Goal: Task Accomplishment & Management: Complete application form

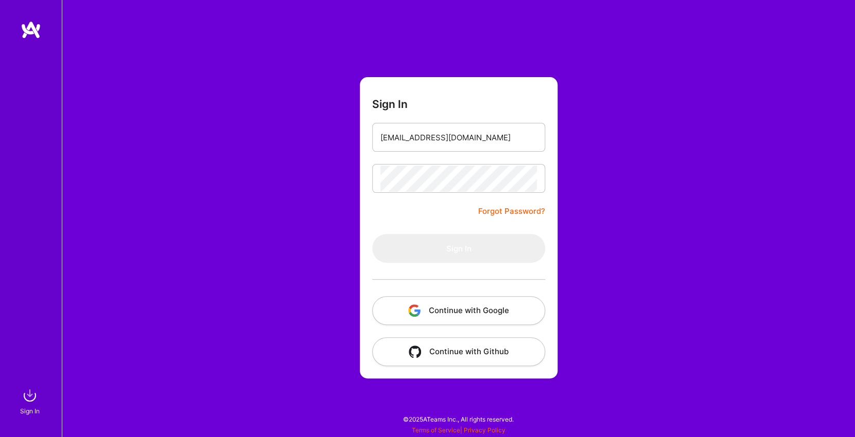
click at [471, 307] on button "Continue with Google" at bounding box center [458, 310] width 173 height 29
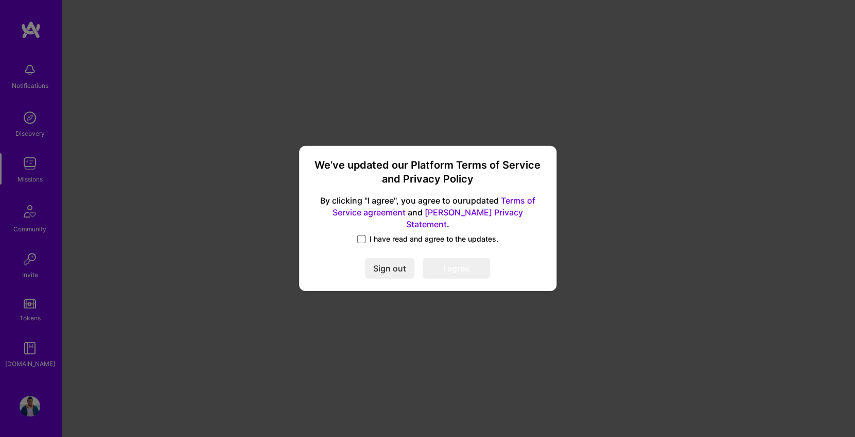
click at [363, 235] on span at bounding box center [361, 239] width 8 height 8
click at [0, 0] on input "I have read and agree to the updates." at bounding box center [0, 0] width 0 height 0
click at [458, 272] on button "I agree" at bounding box center [456, 269] width 67 height 21
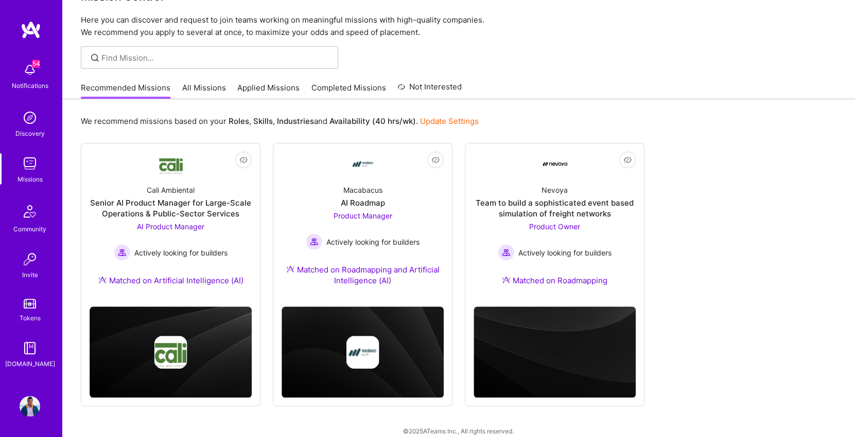
scroll to position [42, 0]
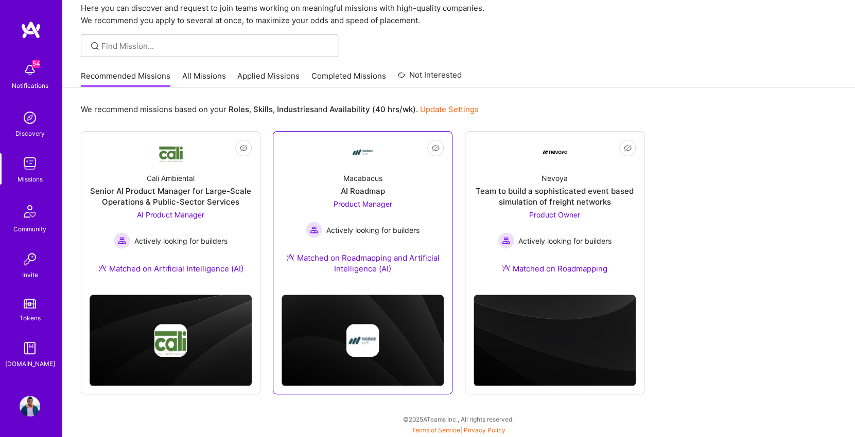
click at [378, 261] on div "Matched on Roadmapping and Artificial Intelligence (AI)" at bounding box center [363, 264] width 162 height 22
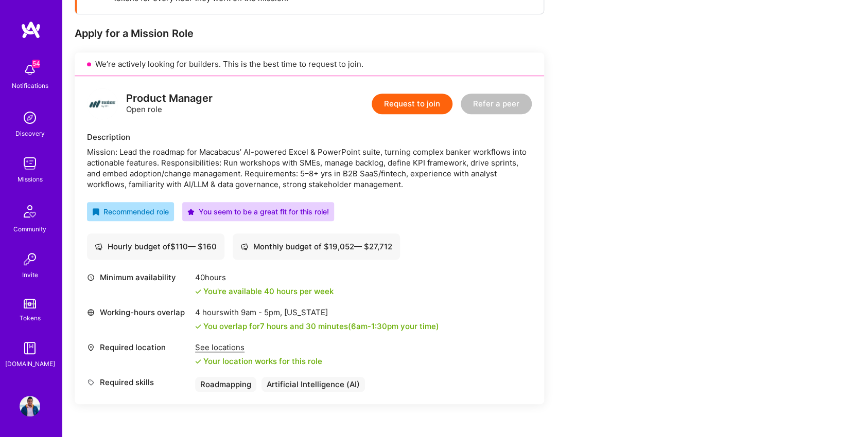
scroll to position [141, 0]
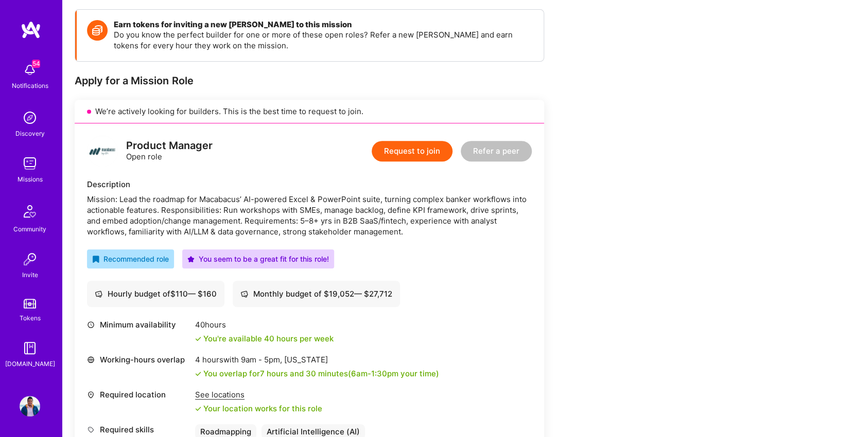
click at [304, 234] on div "Mission: Lead the roadmap for Macabacus’ AI-powered Excel & PowerPoint suite, t…" at bounding box center [309, 215] width 445 height 43
click at [319, 205] on div "Mission: Lead the roadmap for Macabacus’ AI-powered Excel & PowerPoint suite, t…" at bounding box center [309, 215] width 445 height 43
click at [411, 151] on button "Request to join" at bounding box center [412, 151] width 81 height 21
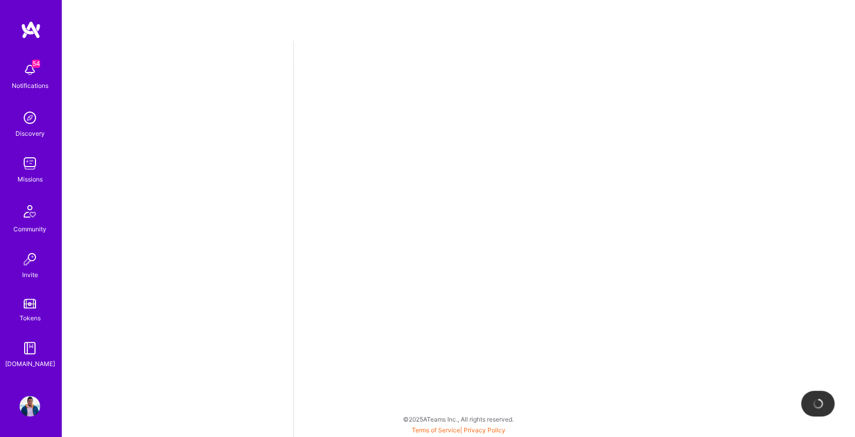
select select "IN"
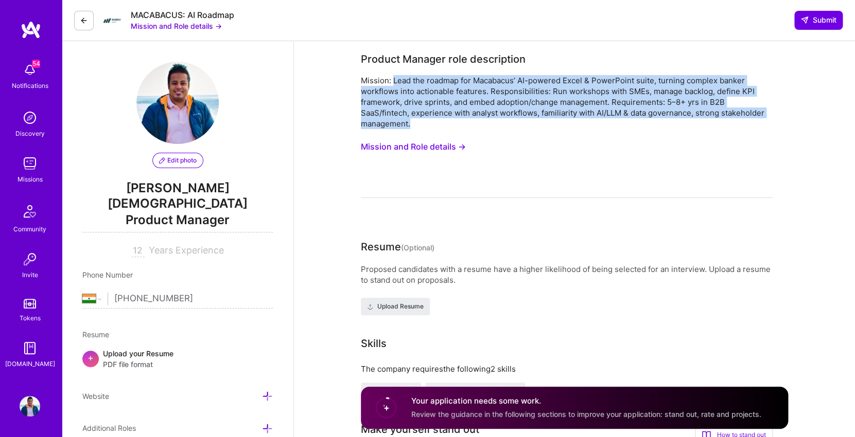
drag, startPoint x: 418, startPoint y: 124, endPoint x: 393, endPoint y: 82, distance: 48.3
click at [393, 82] on div "Mission: Lead the roadmap for Macabacus’ AI-powered Excel & PowerPoint suite, t…" at bounding box center [567, 102] width 412 height 54
copy div "Lead the roadmap for Macabacus’ AI-powered Excel & PowerPoint suite, turning co…"
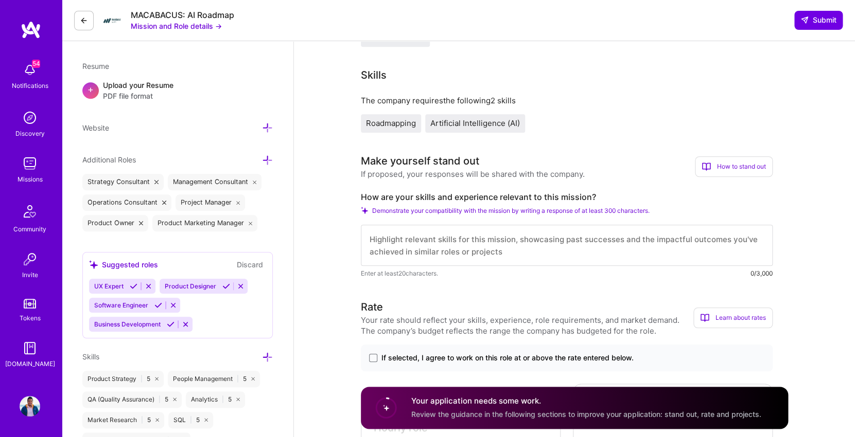
scroll to position [276, 0]
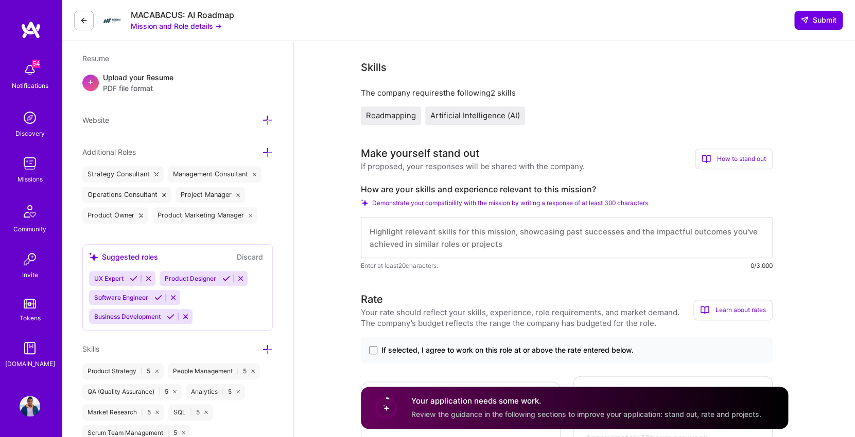
click at [530, 237] on textarea at bounding box center [567, 237] width 412 height 41
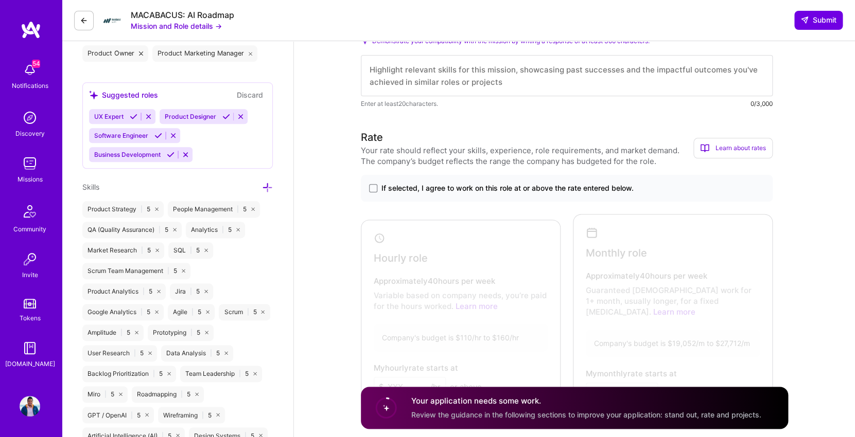
scroll to position [444, 0]
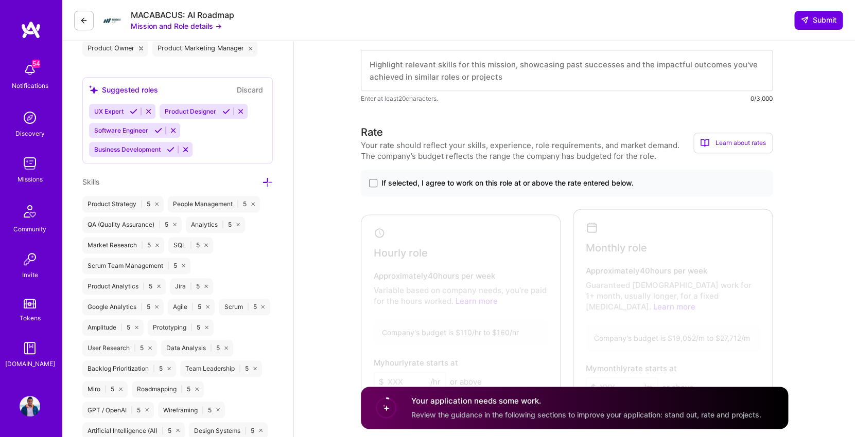
click at [550, 186] on span "If selected, I agree to work on this role at or above the rate entered below." at bounding box center [507, 183] width 252 height 10
click at [0, 0] on input "If selected, I agree to work on this role at or above the rate entered below." at bounding box center [0, 0] width 0 height 0
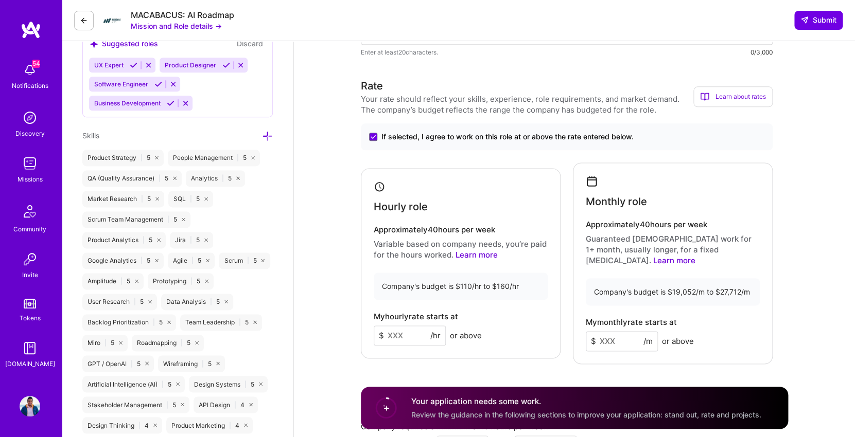
scroll to position [491, 0]
click at [398, 329] on input at bounding box center [410, 335] width 72 height 20
type input "9"
type input "99"
click at [498, 316] on div "My hourly rate starts at $ 99 /hr or above" at bounding box center [461, 327] width 174 height 33
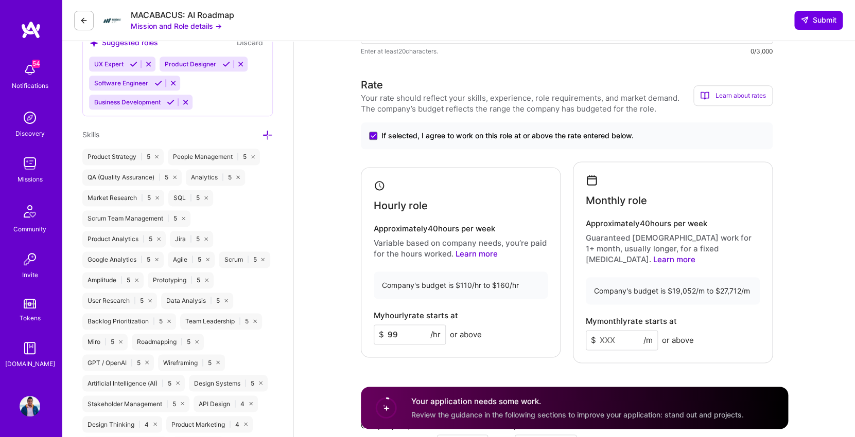
click at [620, 330] on input at bounding box center [622, 340] width 72 height 20
type input "2"
click at [621, 335] on input "19999" at bounding box center [622, 340] width 72 height 20
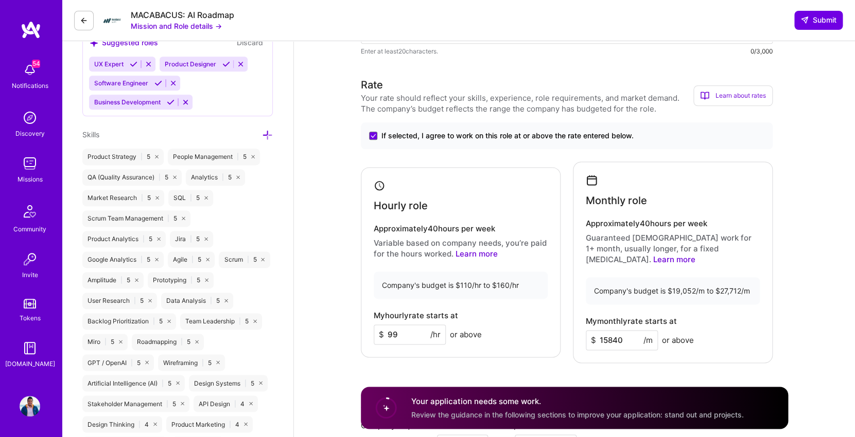
type input "15840"
click at [730, 292] on div "Company's budget is $19,052/m to $27,712/m" at bounding box center [673, 290] width 174 height 27
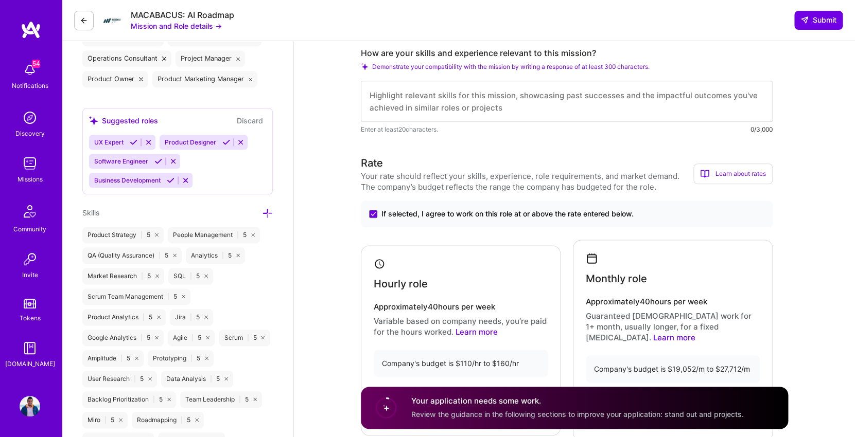
scroll to position [293, 0]
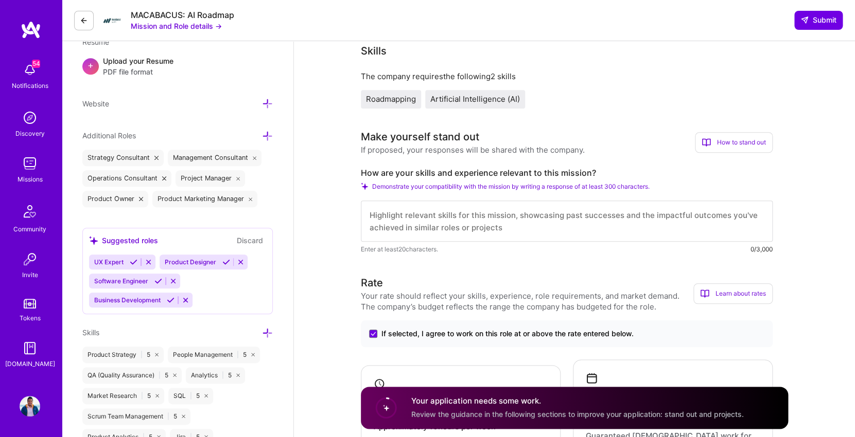
click at [461, 213] on textarea at bounding box center [567, 221] width 412 height 41
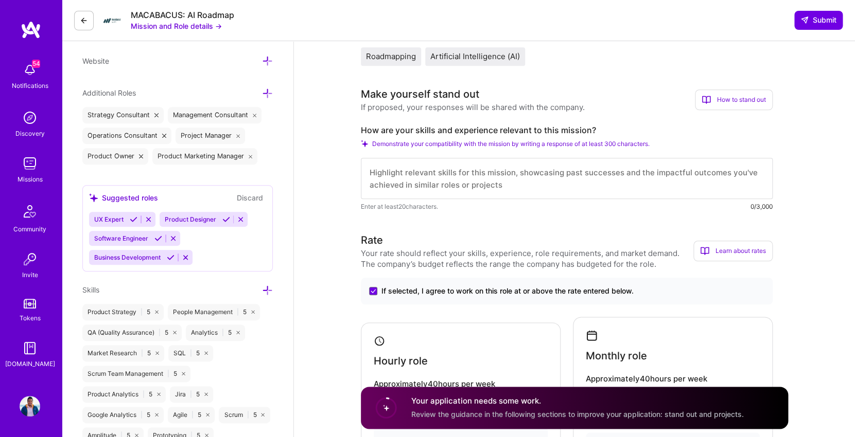
scroll to position [337, 0]
click at [471, 143] on span "Demonstrate your compatibility with the mission by writing a response of at lea…" at bounding box center [510, 143] width 277 height 8
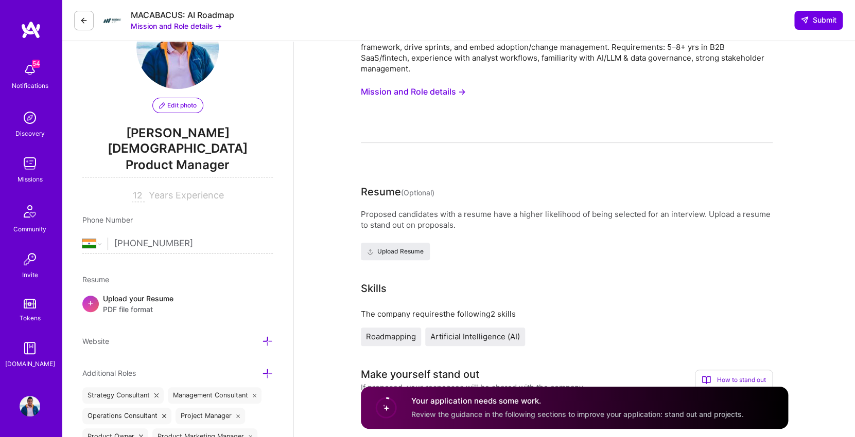
scroll to position [0, 0]
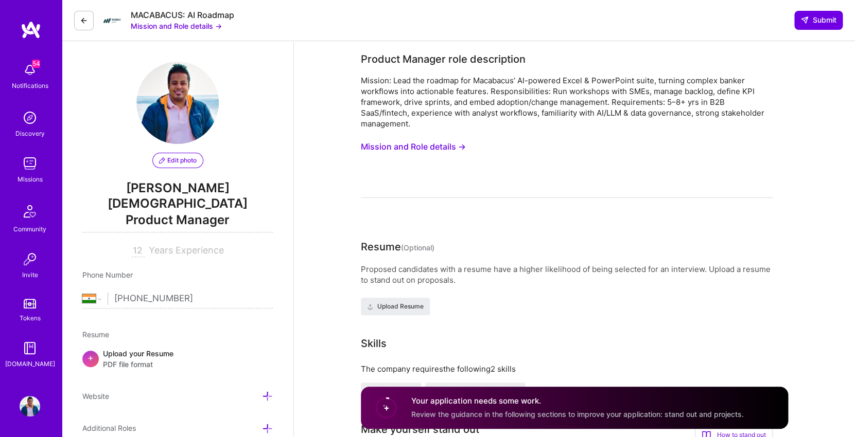
click at [429, 149] on button "Mission and Role details →" at bounding box center [413, 146] width 105 height 19
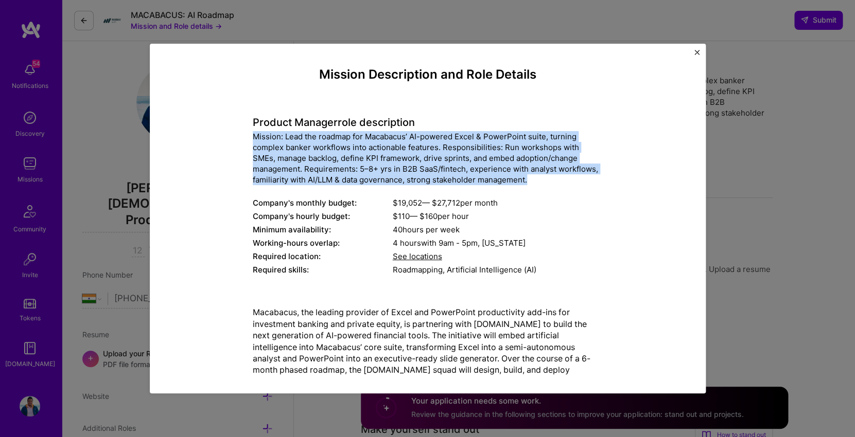
drag, startPoint x: 255, startPoint y: 130, endPoint x: 534, endPoint y: 182, distance: 283.8
click at [534, 182] on div "Product Manager role description Mission: Lead the roadmap for Macabacus’ AI-po…" at bounding box center [428, 191] width 350 height 176
copy div "Mission: Lead the roadmap for Macabacus’ AI-powered Excel & PowerPoint suite, t…"
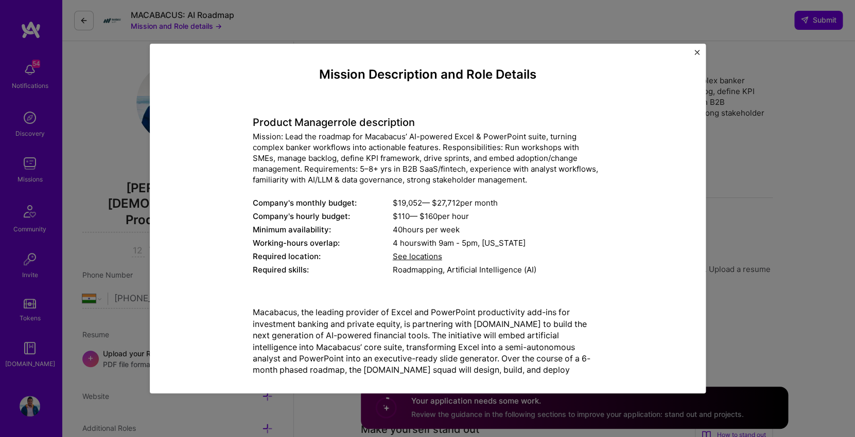
click at [414, 257] on span "See locations" at bounding box center [417, 257] width 49 height 10
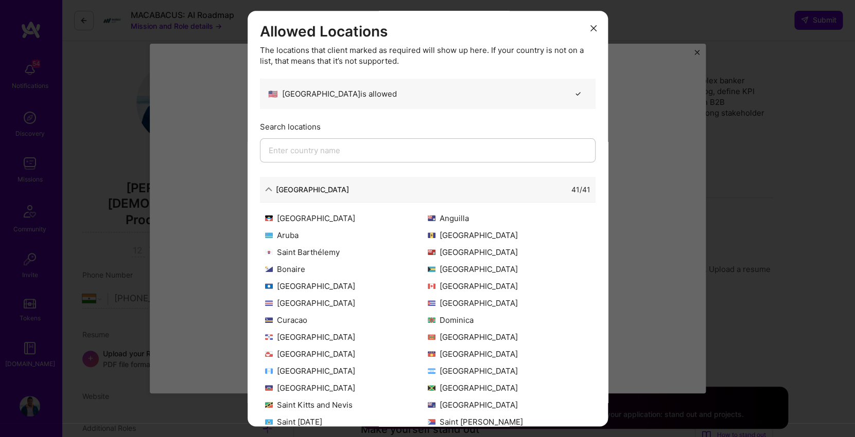
click at [595, 26] on icon "modal" at bounding box center [593, 28] width 6 height 6
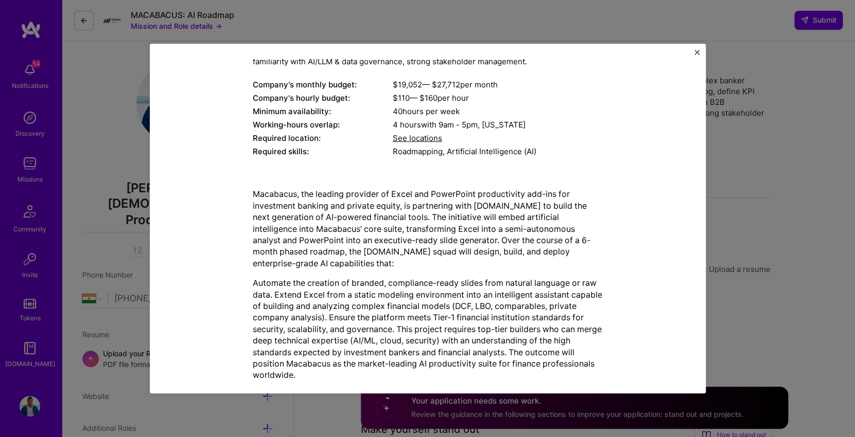
scroll to position [138, 0]
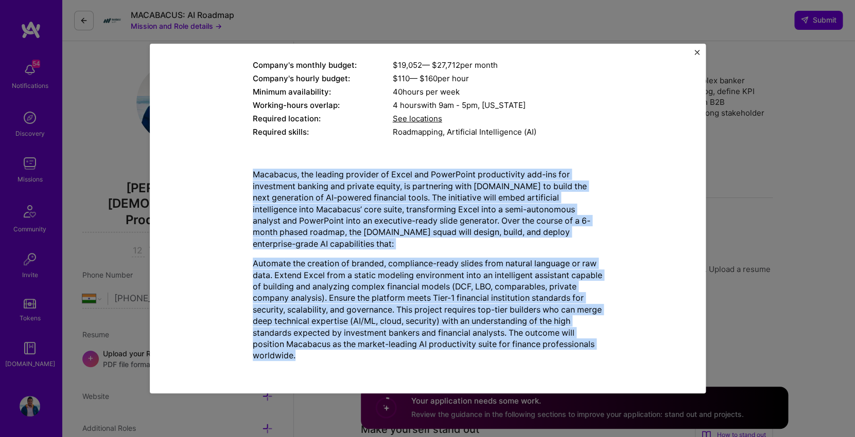
drag, startPoint x: 256, startPoint y: 192, endPoint x: 355, endPoint y: 358, distance: 193.2
click at [355, 358] on div "Macabacus, the leading provider of Excel and PowerPoint productivity add-ins fo…" at bounding box center [428, 265] width 350 height 193
copy div "Loremipsu, dol sitamet consecte ad Elits doe TempoRinci utlaboreetdo mag-ali en…"
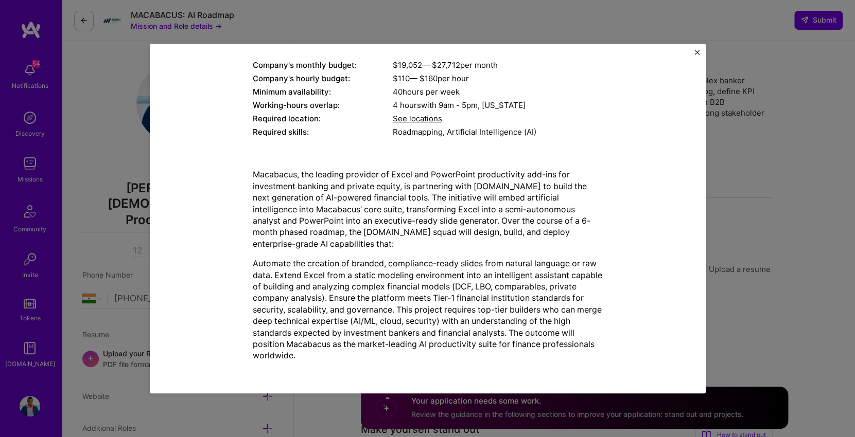
click at [699, 50] on div "Mission Description and Role Details Product Manager role description Mission: …" at bounding box center [428, 219] width 556 height 350
click at [699, 53] on img "Close" at bounding box center [696, 52] width 5 height 5
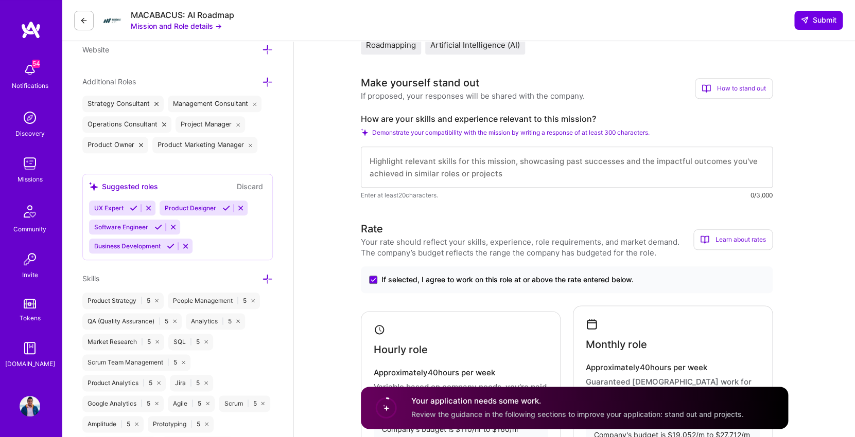
scroll to position [382, 0]
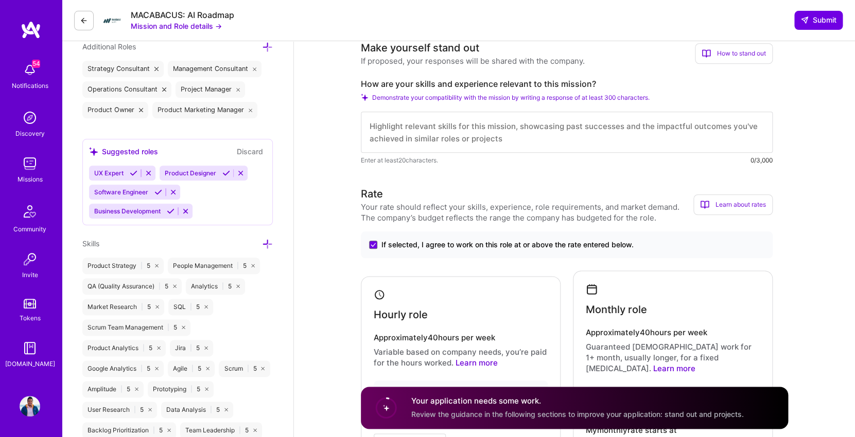
click at [593, 123] on textarea at bounding box center [567, 132] width 412 height 41
paste textarea "With 8+ years leading SaaS and fintech products at PwC, Remitly, and eBay, I’ve…"
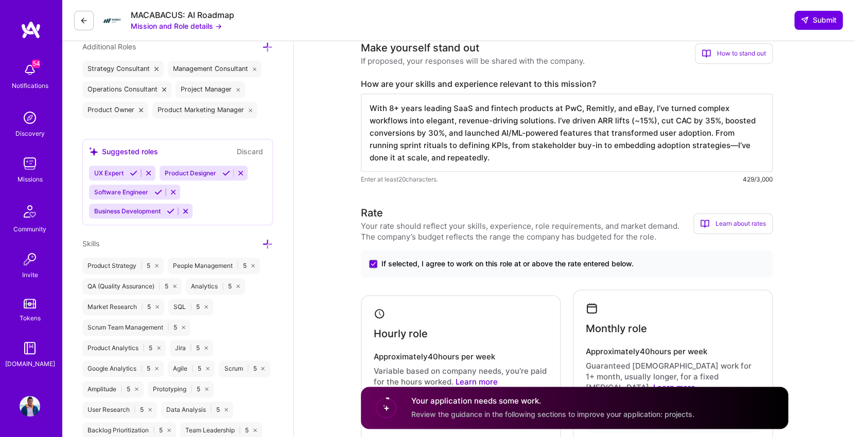
click at [652, 145] on textarea "With 8+ years leading SaaS and fintech products at PwC, Remitly, and eBay, I’ve…" at bounding box center [567, 133] width 412 height 78
click at [394, 109] on textarea "With 8+ years leading SaaS and fintech products at PwC, Remitly, and eBay, I’ve…" at bounding box center [567, 133] width 412 height 78
type textarea "With 12+ years leading SaaS and fintech products at PwC, Remitly, and eBay, I’v…"
click at [477, 158] on textarea "With 12+ years leading SaaS and fintech products at PwC, Remitly, and eBay, I’v…" at bounding box center [567, 133] width 412 height 78
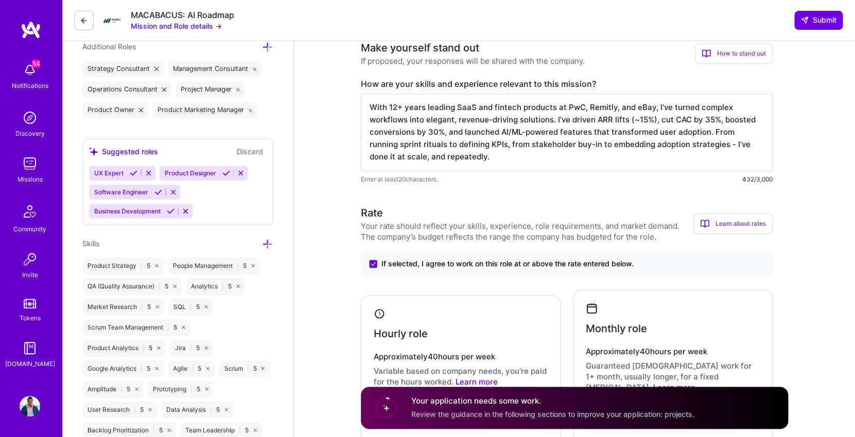
click at [476, 164] on textarea "With 12+ years leading SaaS and fintech products at PwC, Remitly, and eBay, I’v…" at bounding box center [567, 133] width 412 height 78
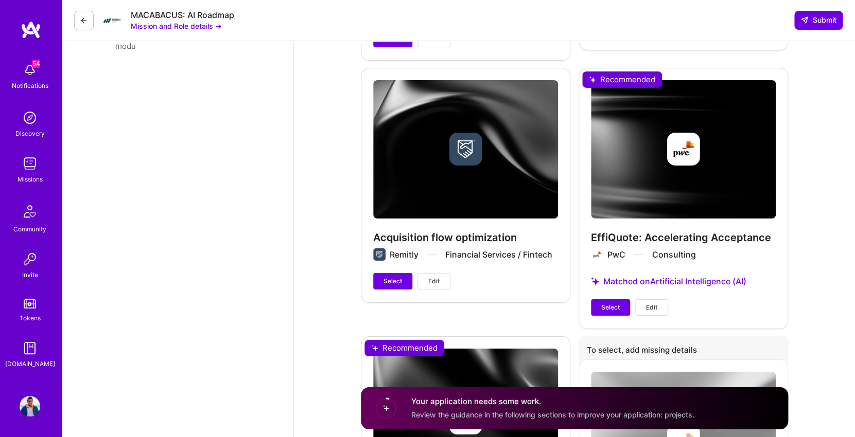
scroll to position [1448, 0]
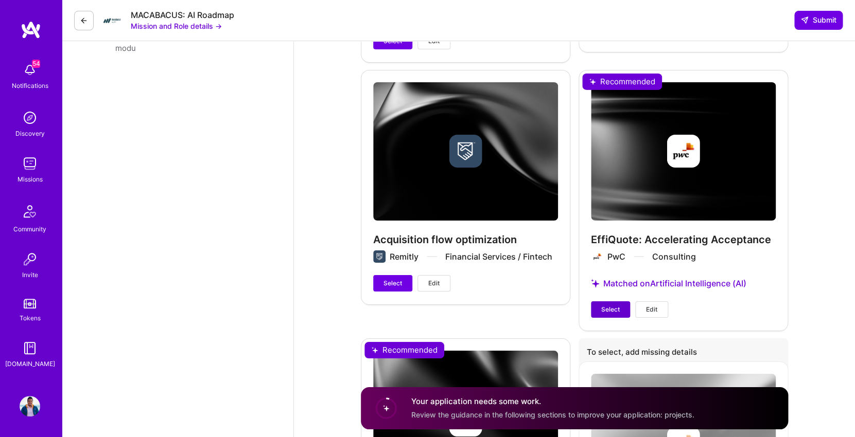
click at [611, 305] on span "Select" at bounding box center [610, 309] width 19 height 9
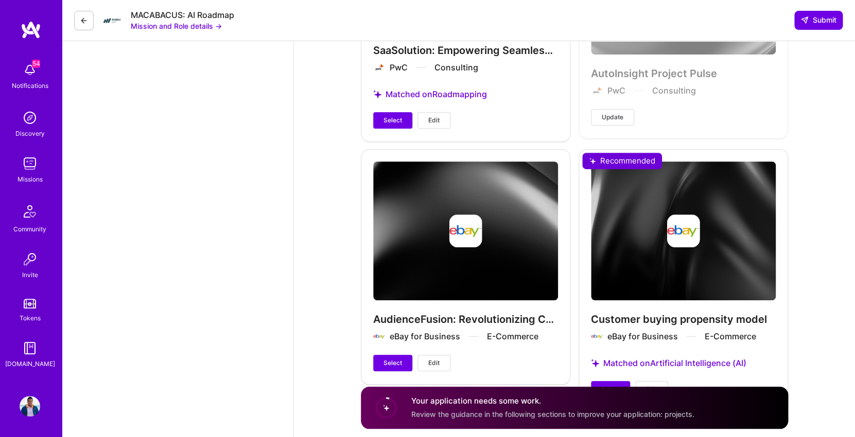
scroll to position [1934, 0]
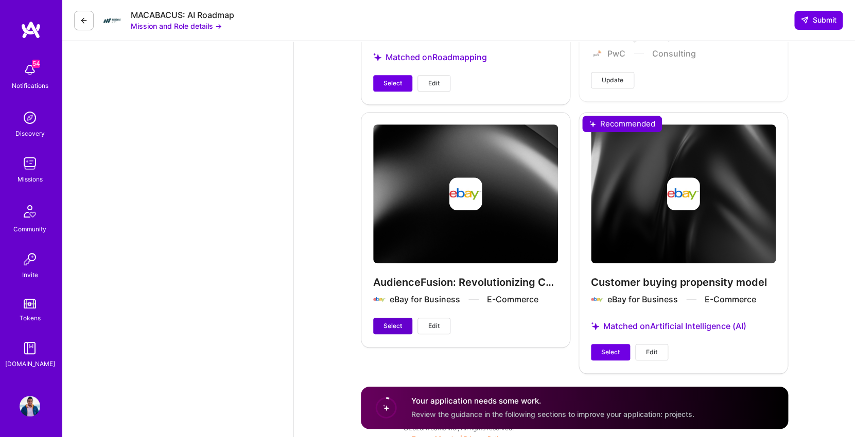
click at [403, 321] on button "Select" at bounding box center [392, 326] width 39 height 16
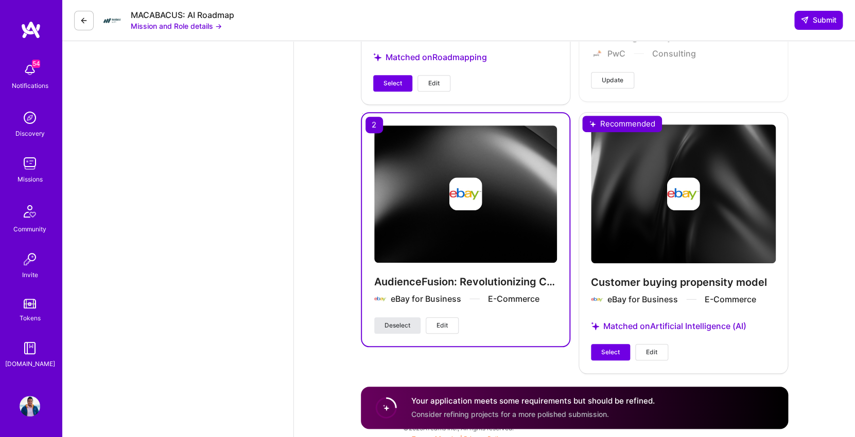
click at [410, 321] on span "Deselect" at bounding box center [397, 325] width 26 height 9
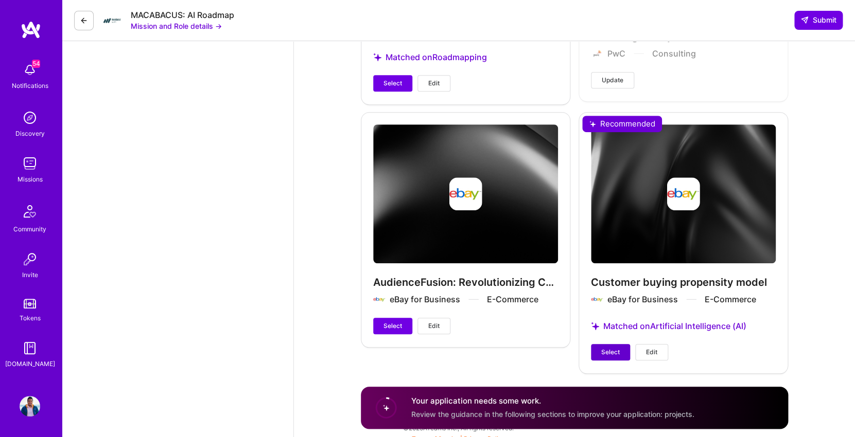
click at [617, 348] on span "Select" at bounding box center [610, 352] width 19 height 9
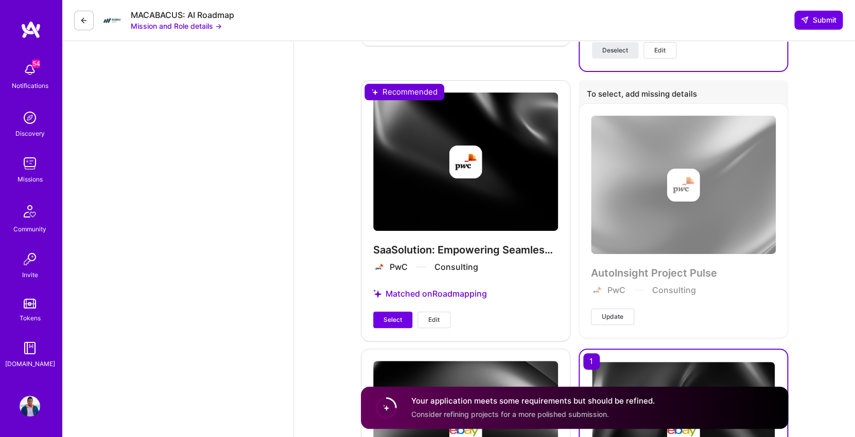
scroll to position [1718, 0]
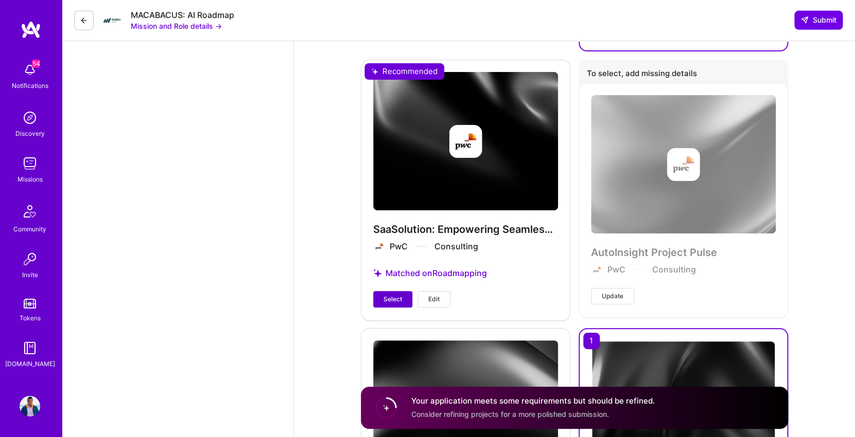
click at [398, 295] on span "Select" at bounding box center [392, 299] width 19 height 9
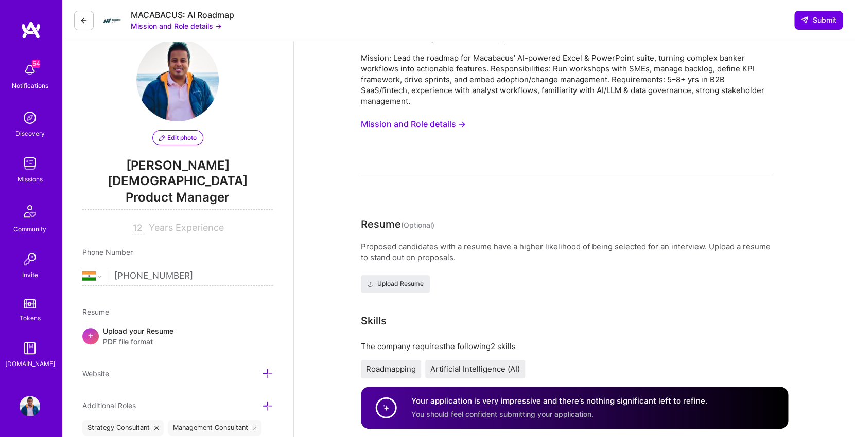
scroll to position [0, 0]
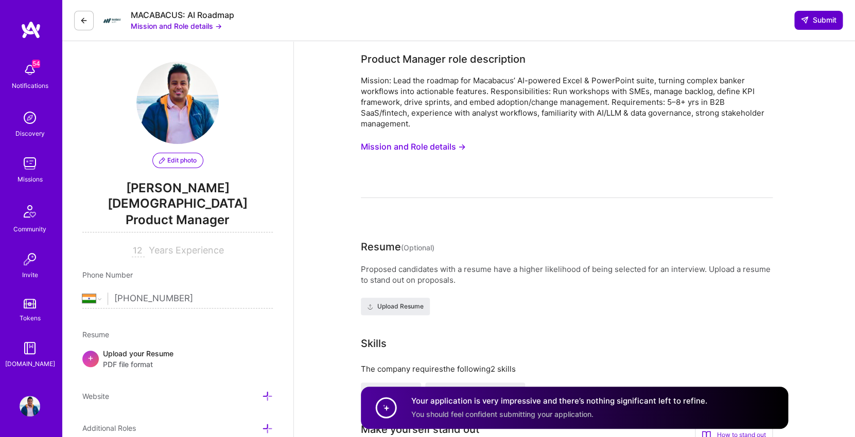
click at [827, 24] on span "Submit" at bounding box center [818, 20] width 36 height 10
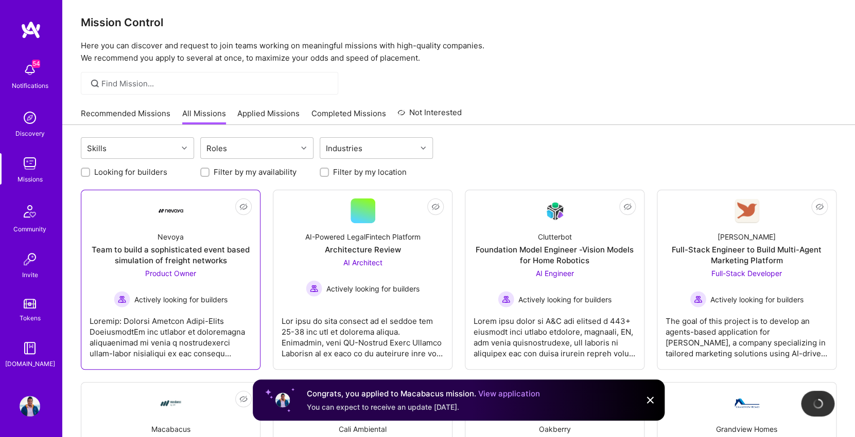
scroll to position [6, 0]
click at [229, 326] on div at bounding box center [171, 331] width 162 height 51
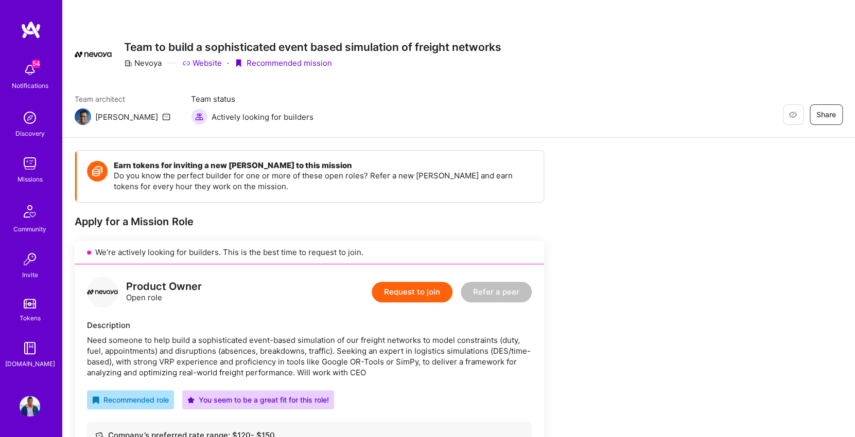
click at [393, 286] on button "Request to join" at bounding box center [412, 292] width 81 height 21
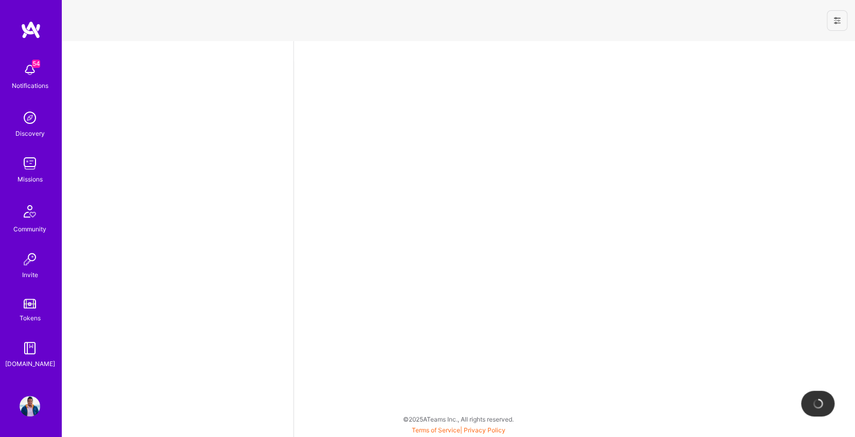
select select "IN"
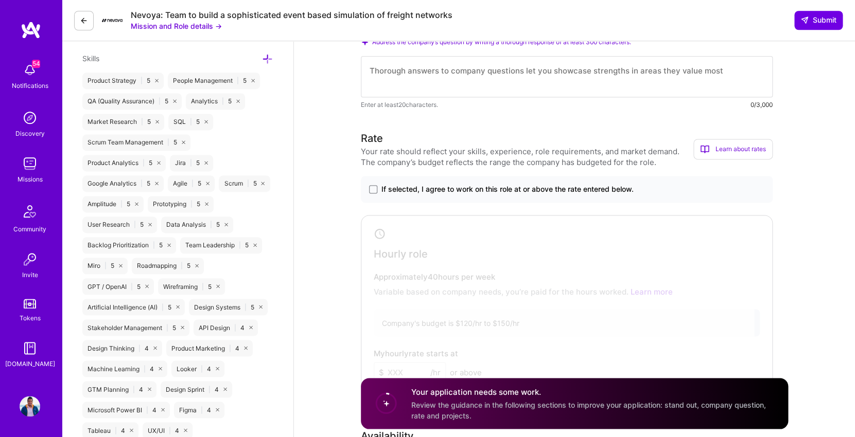
scroll to position [548, 0]
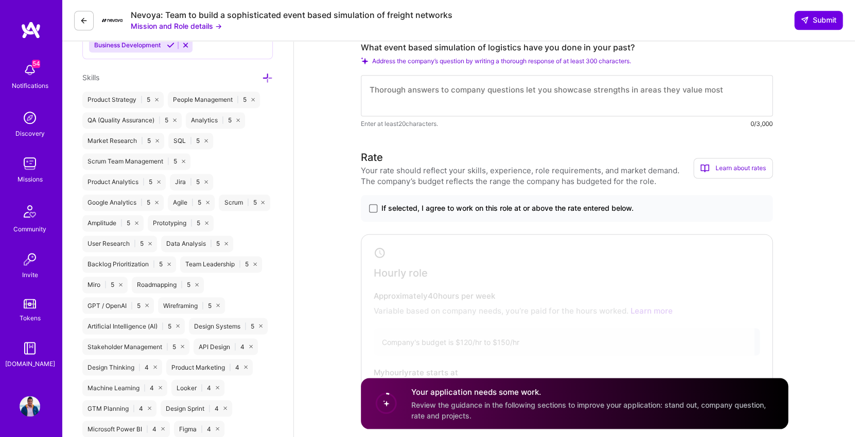
click at [374, 213] on span at bounding box center [373, 208] width 8 height 8
click at [0, 0] on input "If selected, I agree to work on this role at or above the rate entered below." at bounding box center [0, 0] width 0 height 0
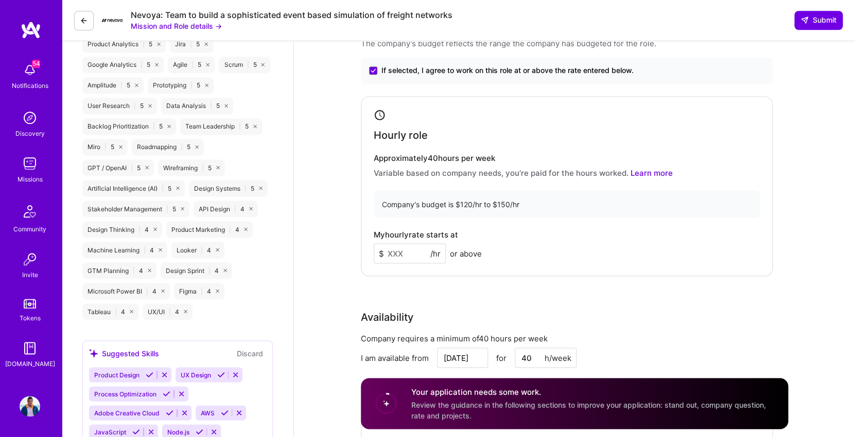
scroll to position [704, 0]
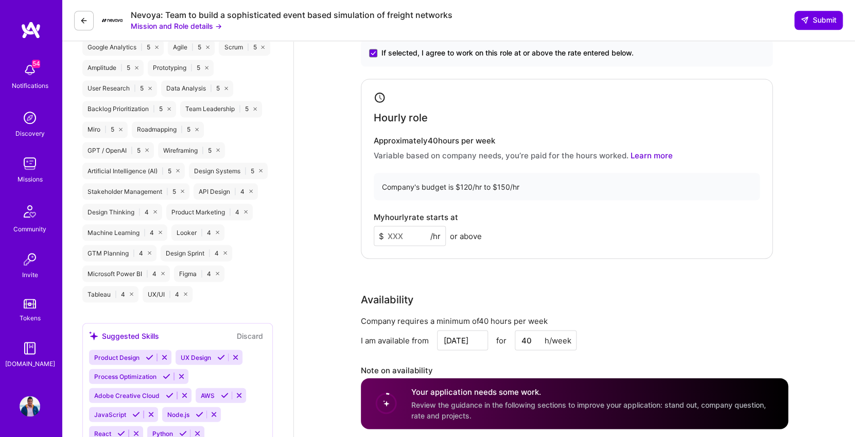
click at [408, 239] on input at bounding box center [410, 236] width 72 height 20
type input "99"
click at [504, 194] on div "Company's budget is $120/hr to $150/hr" at bounding box center [567, 186] width 386 height 27
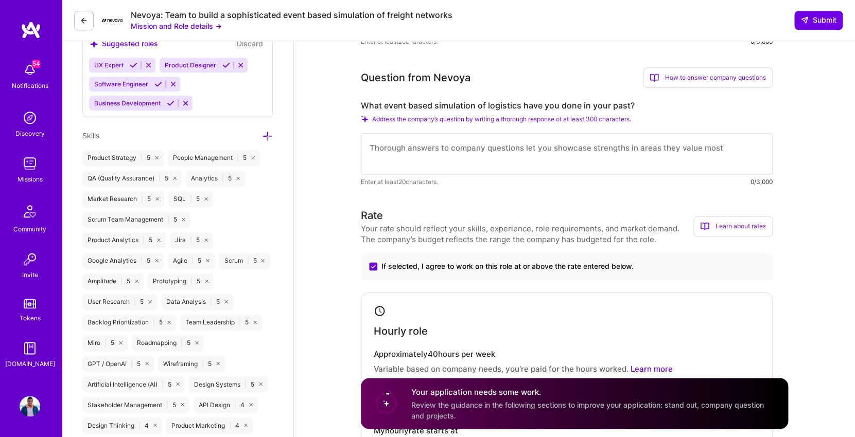
scroll to position [472, 0]
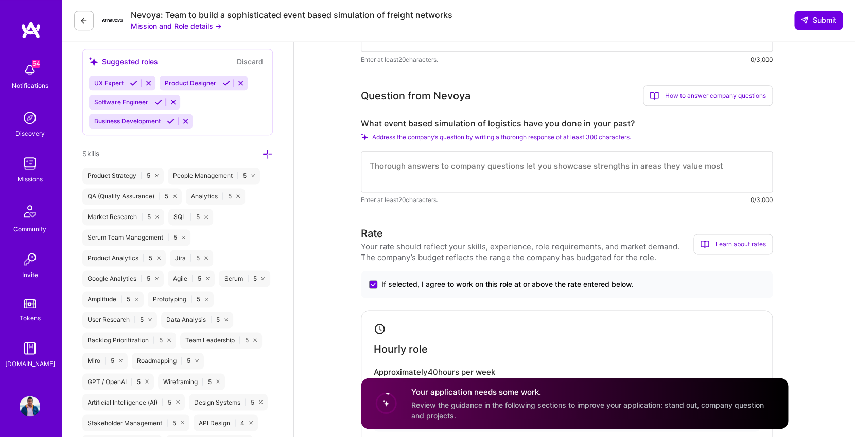
click at [507, 180] on textarea at bounding box center [567, 171] width 412 height 41
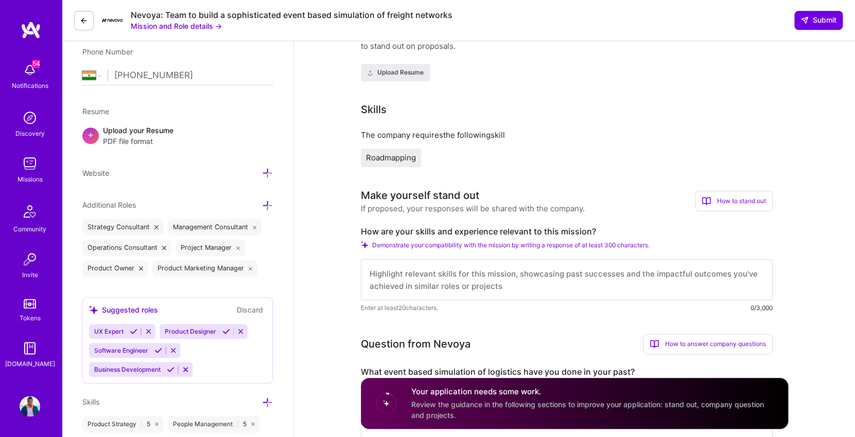
scroll to position [0, 0]
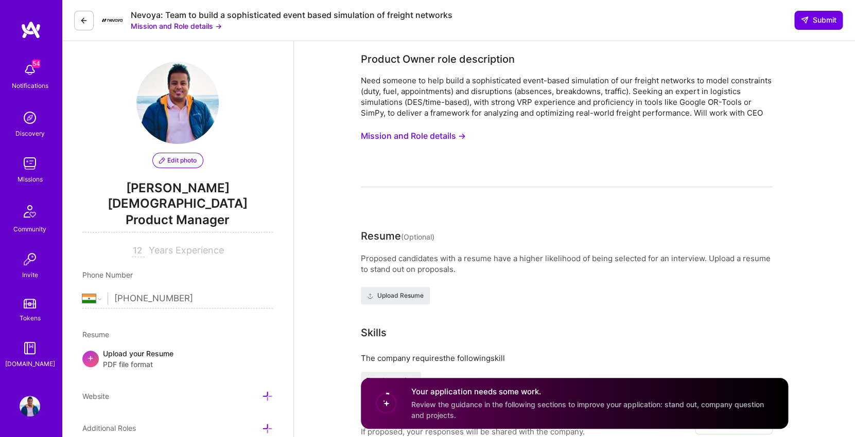
click at [80, 21] on icon at bounding box center [84, 20] width 8 height 8
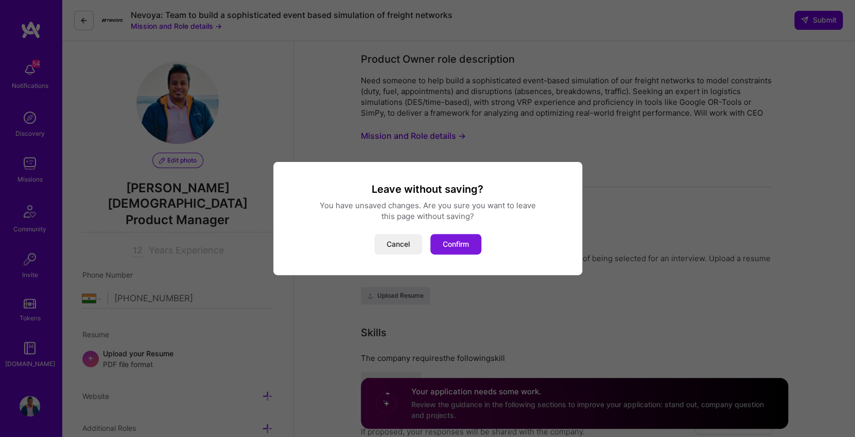
click at [461, 249] on button "Confirm" at bounding box center [455, 244] width 51 height 21
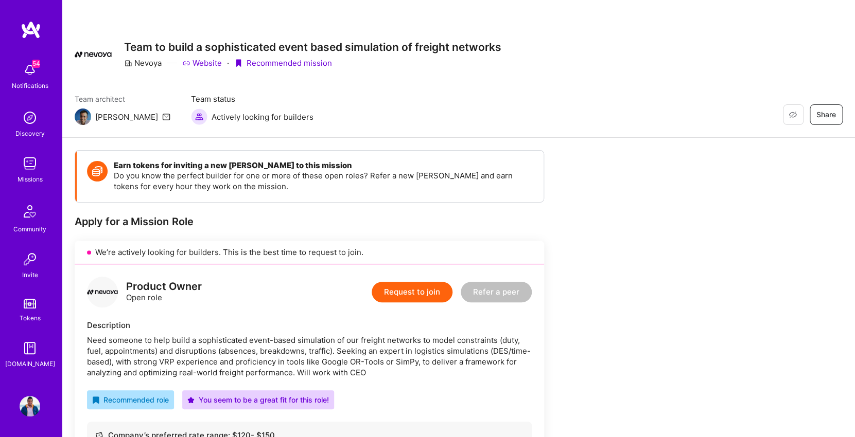
click at [38, 130] on div "Discovery" at bounding box center [29, 133] width 29 height 11
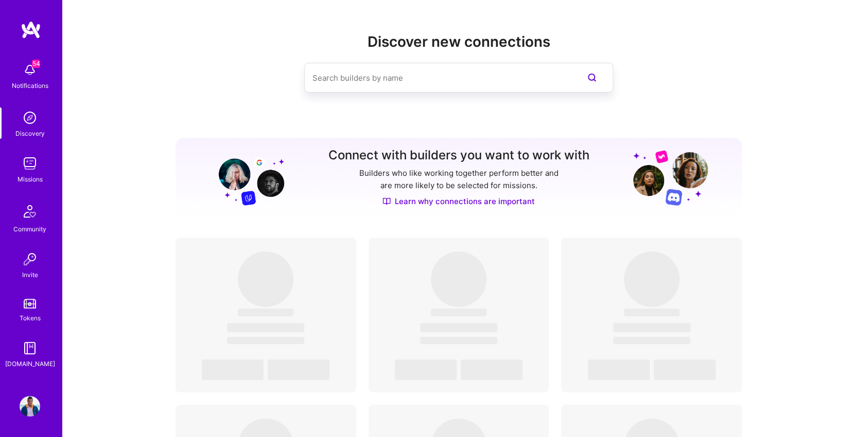
click at [29, 69] on img at bounding box center [30, 70] width 21 height 21
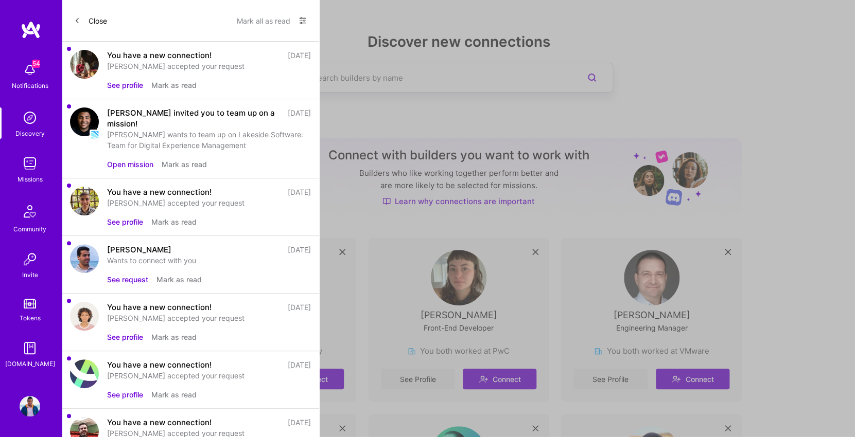
click at [144, 166] on button "Open mission" at bounding box center [130, 164] width 46 height 11
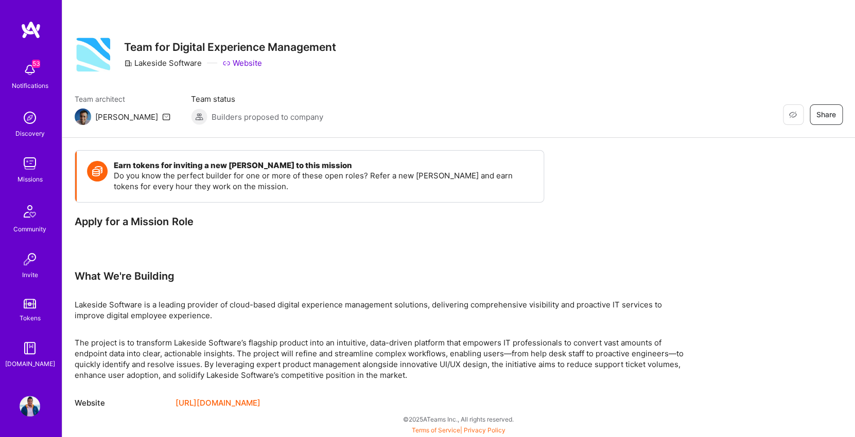
click at [34, 178] on div "Missions" at bounding box center [29, 179] width 25 height 11
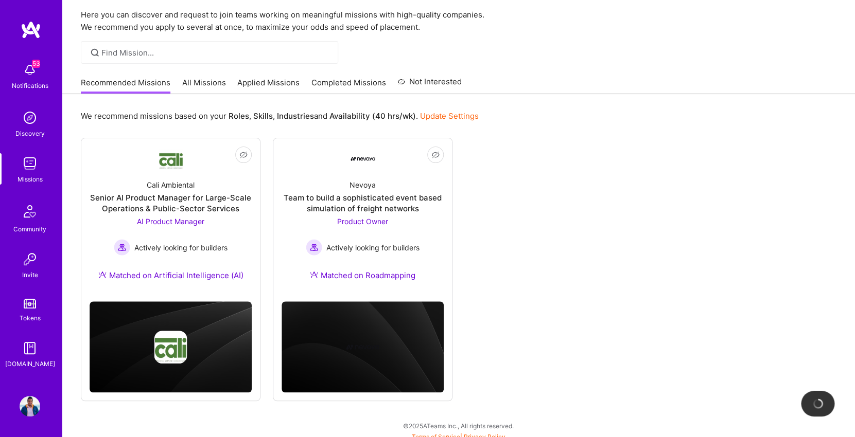
scroll to position [42, 0]
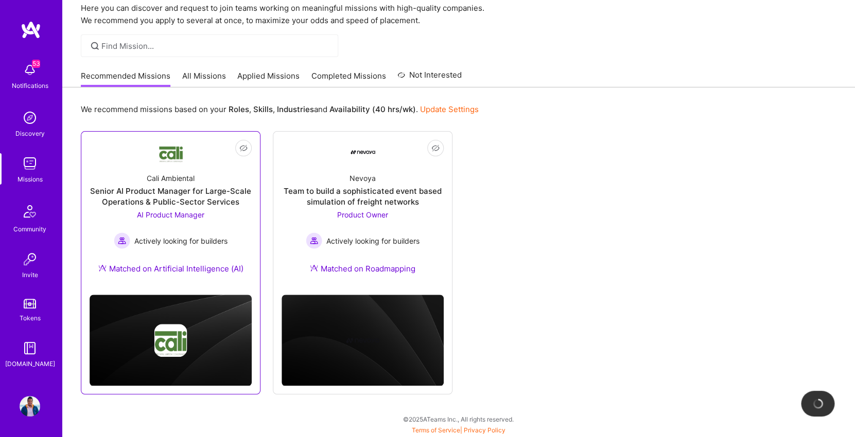
click at [199, 262] on div "Cali Ambiental Senior AI Product Manager for Large-Scale Operations & Public-Se…" at bounding box center [171, 226] width 162 height 122
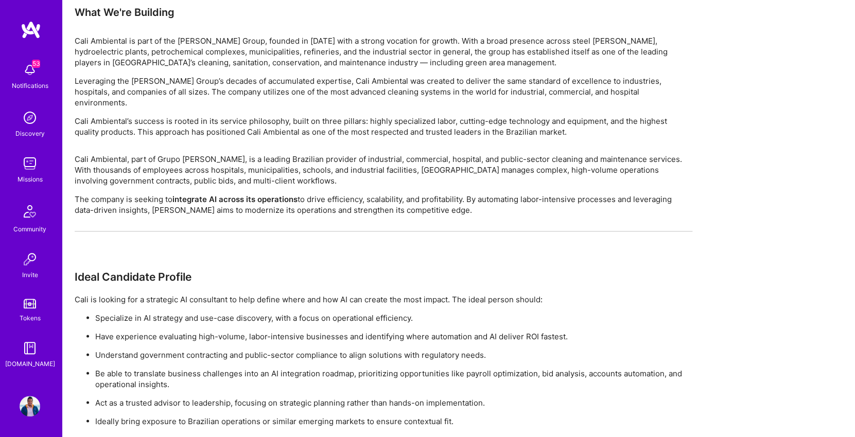
scroll to position [652, 0]
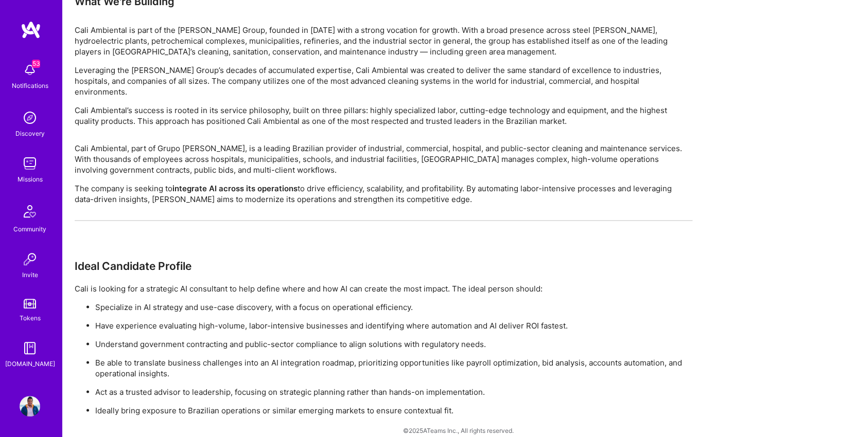
click at [527, 302] on p "Specialize in AI strategy and use-case discovery, with a focus on operational e…" at bounding box center [393, 307] width 597 height 11
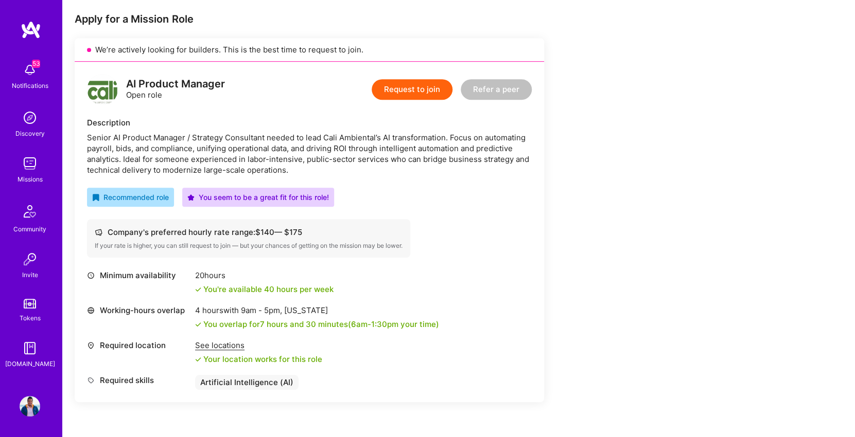
scroll to position [213, 0]
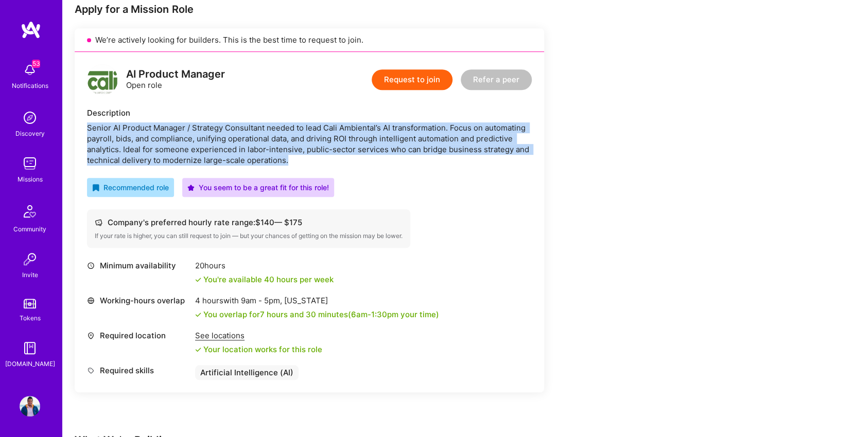
drag, startPoint x: 87, startPoint y: 128, endPoint x: 294, endPoint y: 157, distance: 208.5
click at [294, 157] on div "Senior AI Product Manager / Strategy Consultant needed to lead Cali Ambiental’s…" at bounding box center [309, 143] width 445 height 43
copy div "Senior AI Product Manager / Strategy Consultant needed to lead Cali Ambiental’s…"
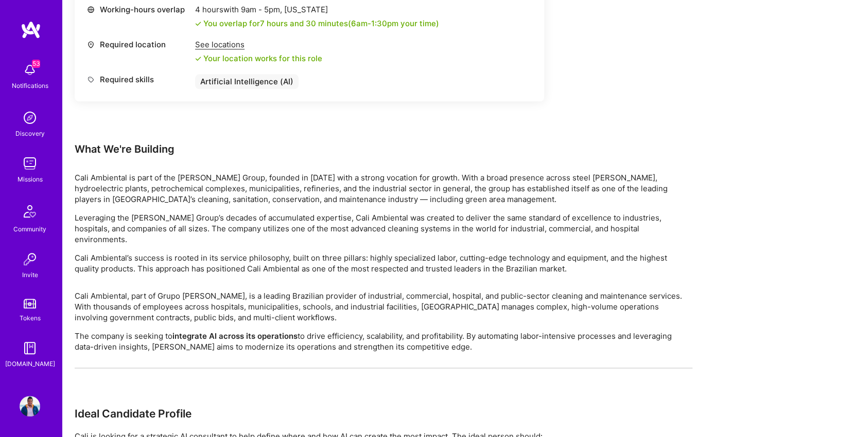
scroll to position [518, 0]
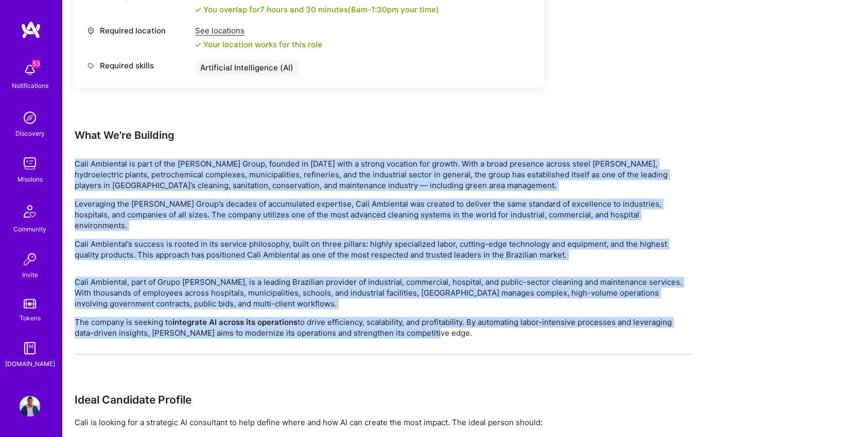
drag, startPoint x: 76, startPoint y: 163, endPoint x: 452, endPoint y: 319, distance: 407.8
click at [453, 319] on div "Earn tokens for inviting a new [PERSON_NAME] to this mission Do you know the pe…" at bounding box center [384, 91] width 618 height 917
copy div "Lore Ipsumdolo si amet co adi Elits Doeiu, tempori ut 8516 labo e dolore magnaa…"
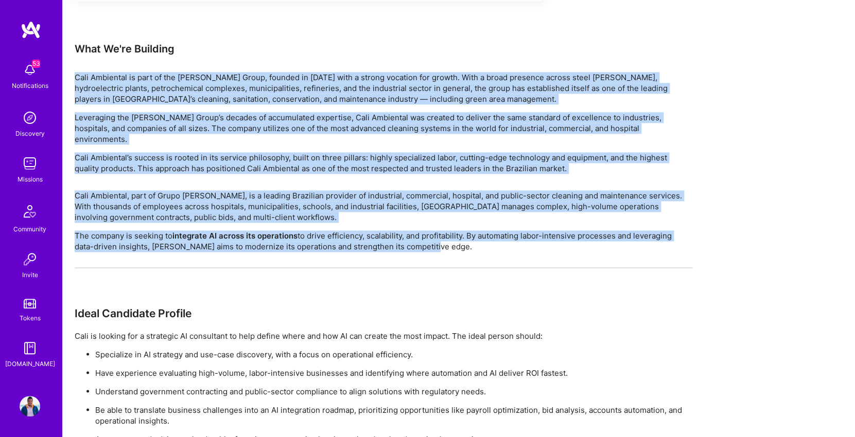
scroll to position [652, 0]
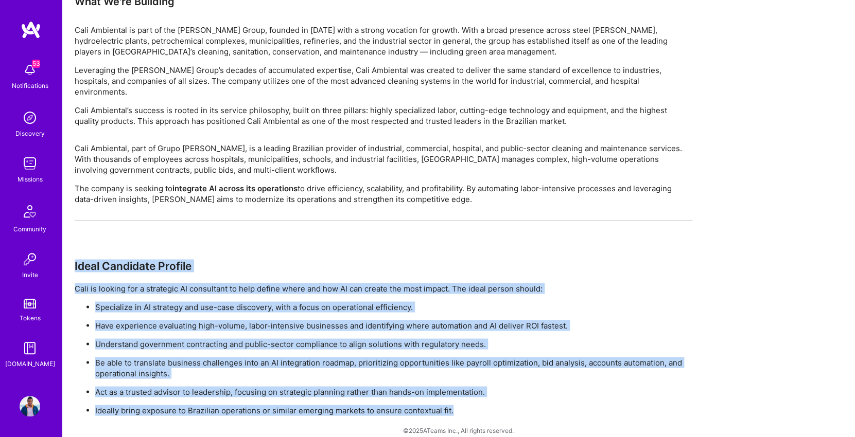
copy div "Ideal Candidate Profile [PERSON_NAME] is looking for a strategic AI consultant …"
drag, startPoint x: 75, startPoint y: 250, endPoint x: 479, endPoint y: 397, distance: 429.8
click at [479, 397] on div "Cali Ambiental, part of Grupo [PERSON_NAME], is a leading Brazilian provider of…" at bounding box center [384, 279] width 618 height 273
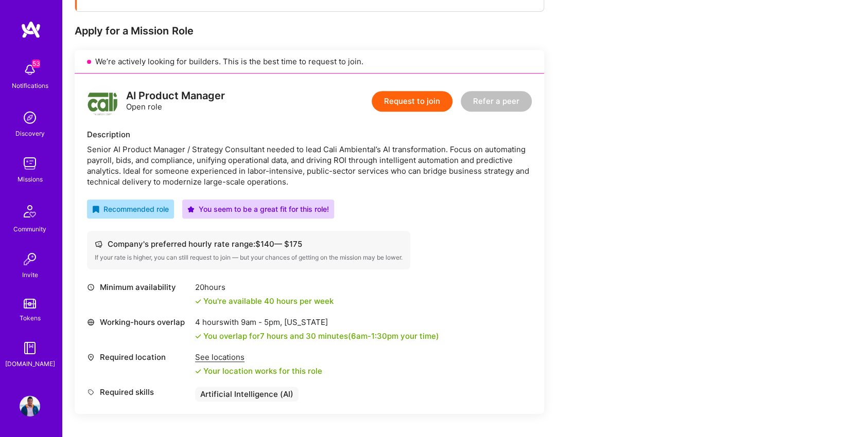
scroll to position [0, 0]
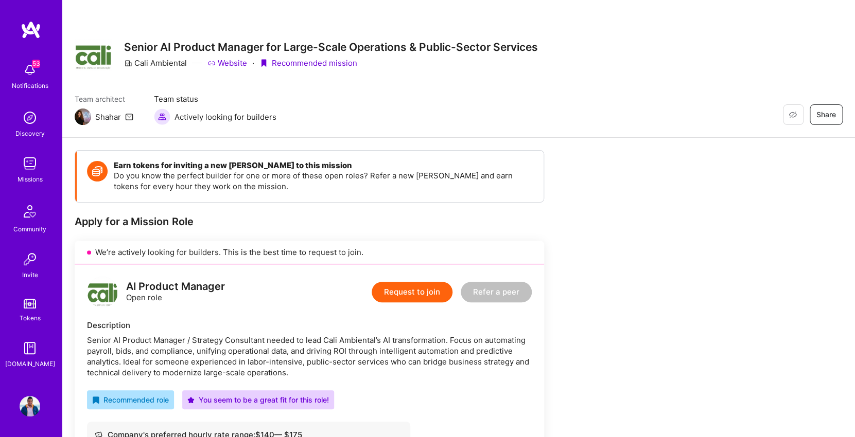
click at [443, 300] on button "Request to join" at bounding box center [412, 292] width 81 height 21
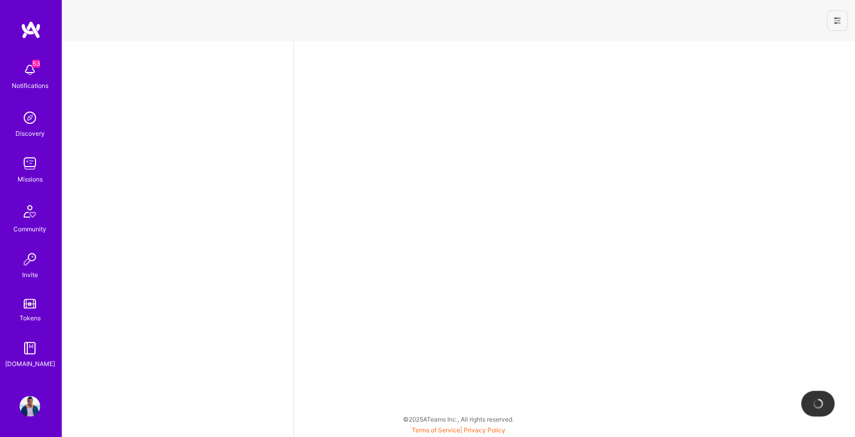
select select "IN"
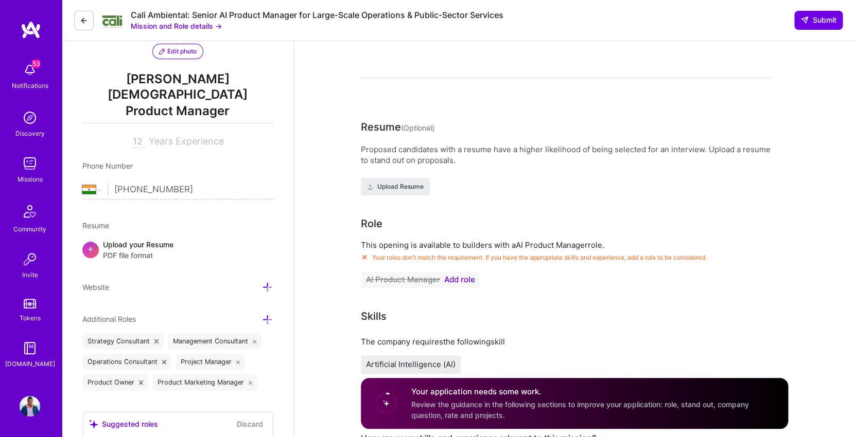
scroll to position [245, 0]
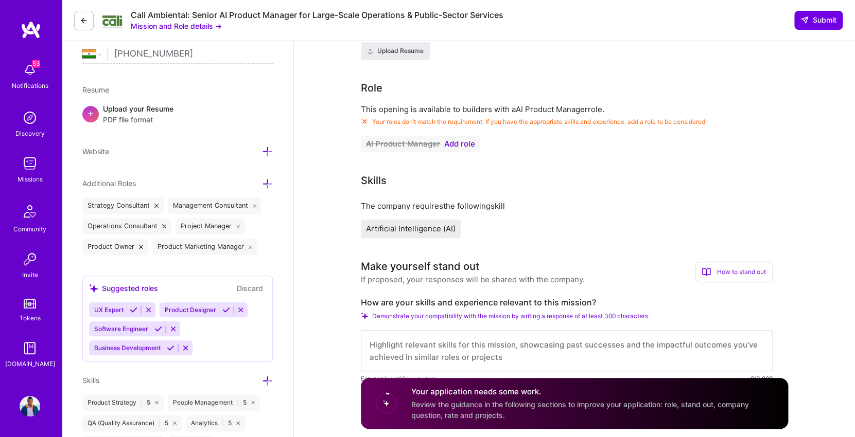
click at [429, 125] on span "Your roles don’t match the requirement. If you have the appropriate skills and …" at bounding box center [539, 122] width 335 height 8
click at [458, 144] on span "Add role" at bounding box center [459, 144] width 31 height 8
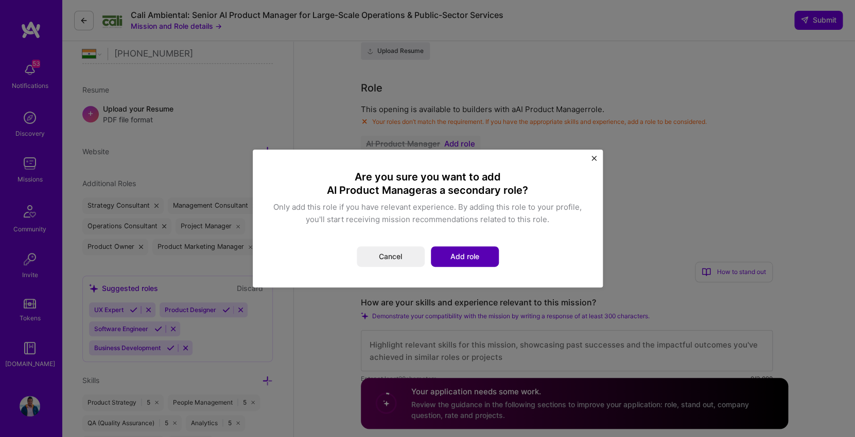
click at [454, 254] on button "Add role" at bounding box center [465, 257] width 68 height 21
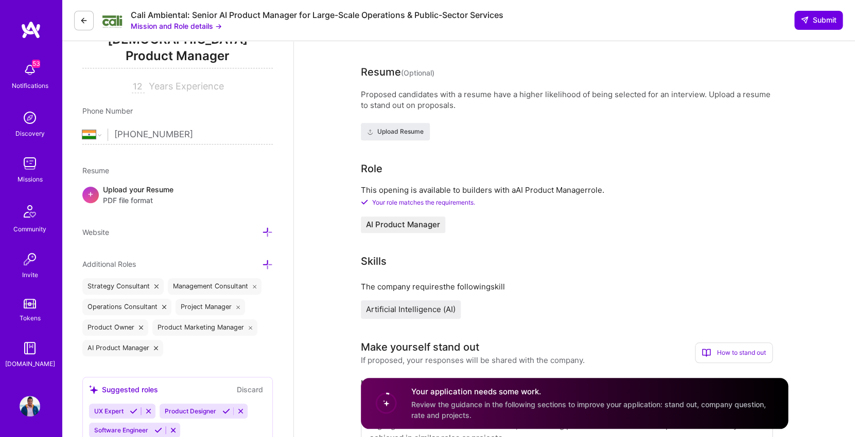
scroll to position [162, 0]
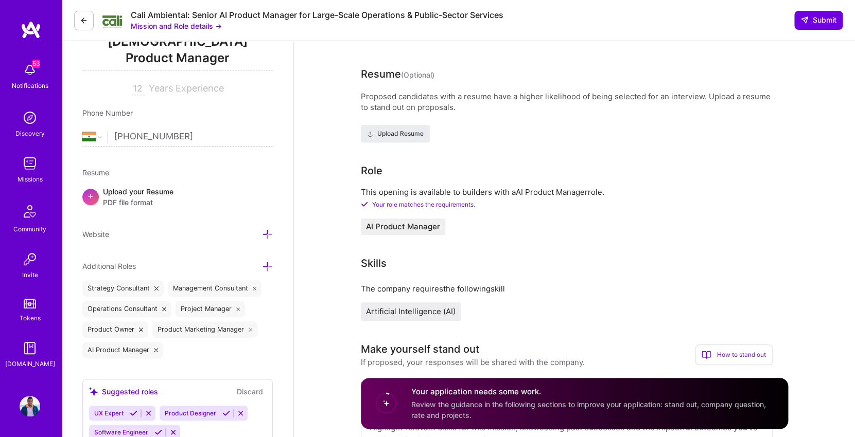
click at [269, 261] on icon at bounding box center [267, 266] width 11 height 11
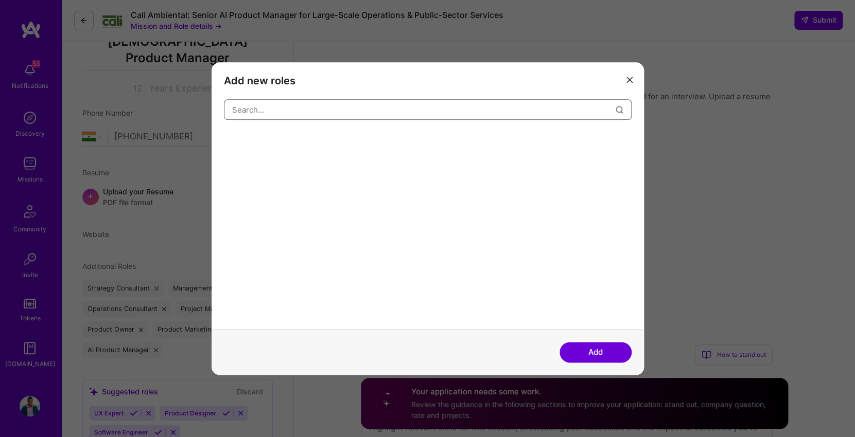
click at [326, 112] on input "modal" at bounding box center [423, 110] width 383 height 26
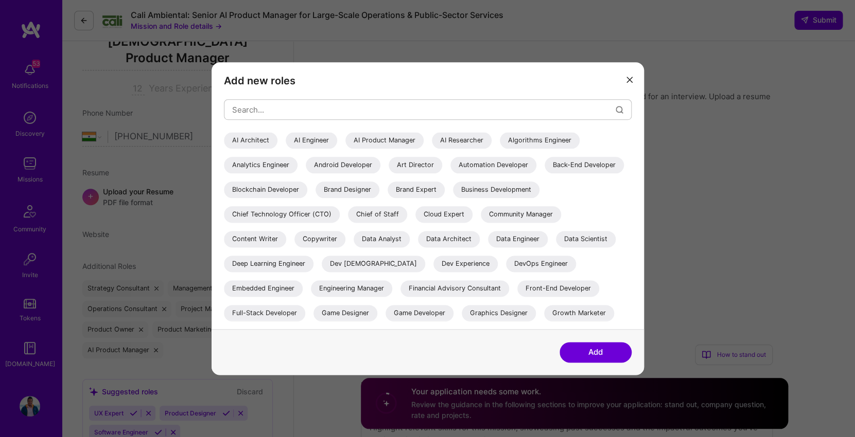
click at [395, 142] on div "AI Product Manager" at bounding box center [384, 140] width 78 height 16
click at [586, 351] on button "Add" at bounding box center [595, 352] width 72 height 21
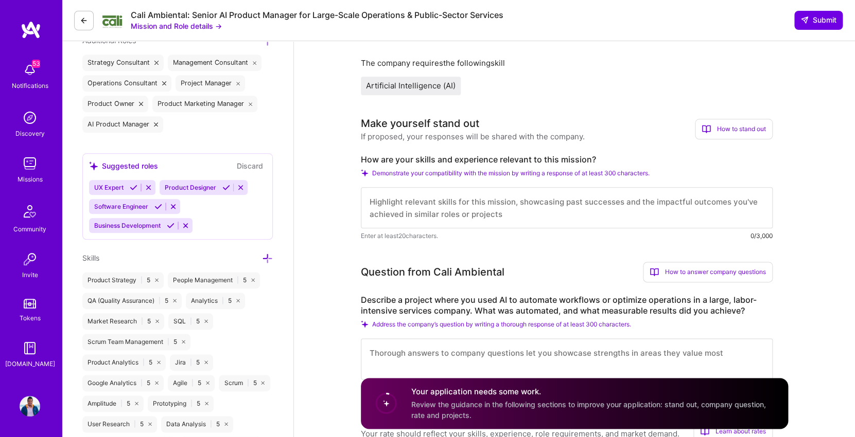
scroll to position [390, 0]
click at [467, 157] on label "How are your skills and experience relevant to this mission?" at bounding box center [567, 158] width 412 height 11
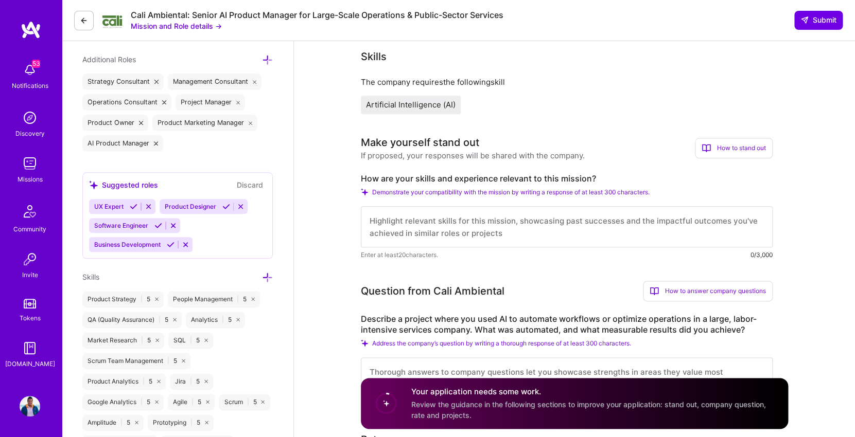
scroll to position [369, 0]
click at [454, 225] on textarea at bounding box center [567, 227] width 412 height 41
click at [481, 180] on label "How are your skills and experience relevant to this mission?" at bounding box center [567, 179] width 412 height 11
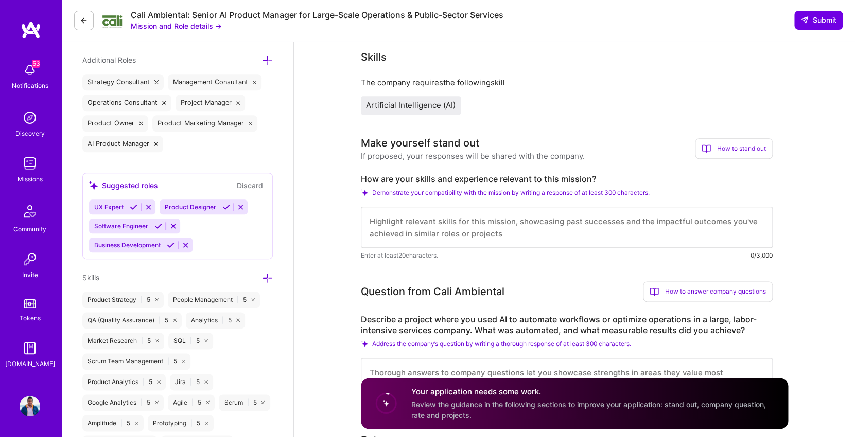
click at [590, 227] on textarea at bounding box center [567, 227] width 412 height 41
paste textarea "I’ve spent my career turning complex, high-volume operations into streamlined, …"
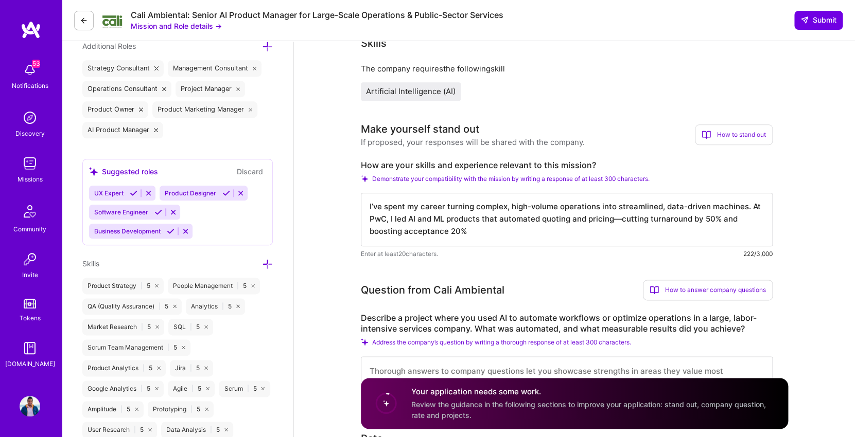
scroll to position [385, 0]
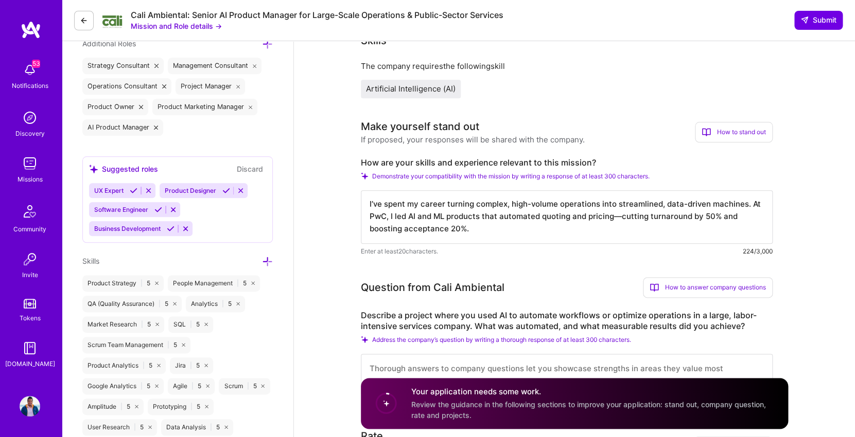
paste textarea "At Remitly, I scaled customer funnels with predictive insights that increased c…"
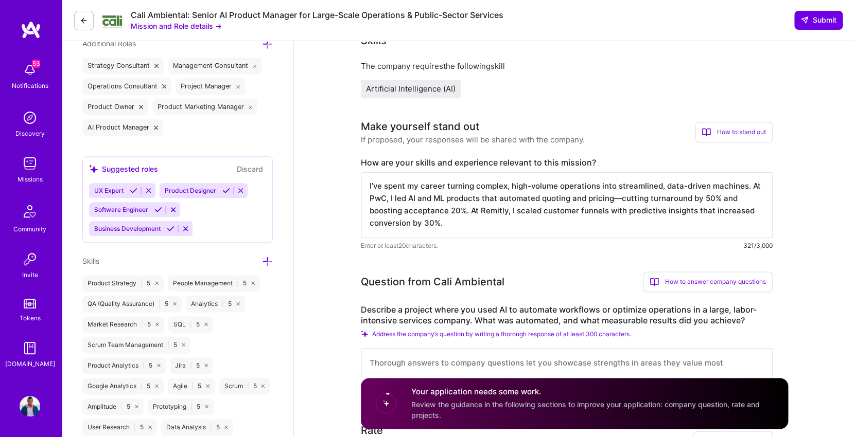
paste textarea "And as a fractional CPO, I built a marketplace from zero to $20K/month in under…"
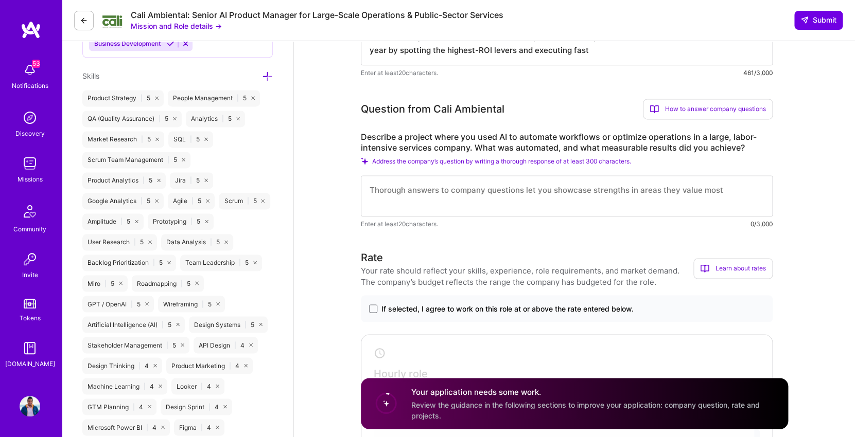
scroll to position [568, 0]
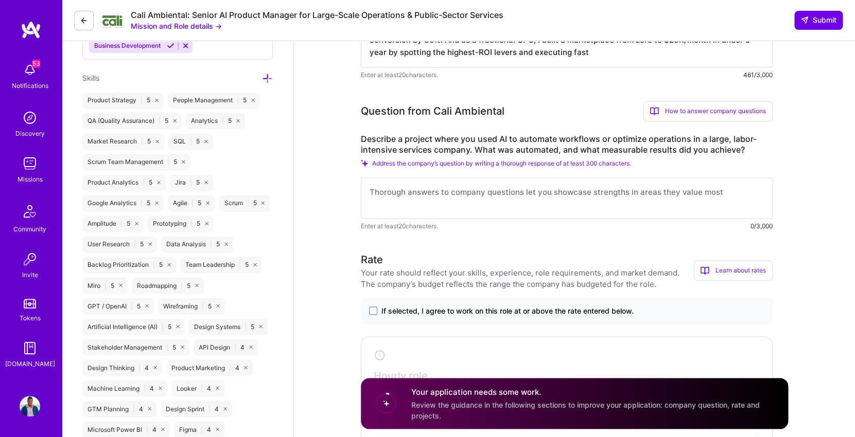
click at [586, 199] on textarea at bounding box center [567, 198] width 412 height 41
click at [541, 138] on label "Describe a project where you used AI to automate workflows or optimize operatio…" at bounding box center [567, 145] width 412 height 22
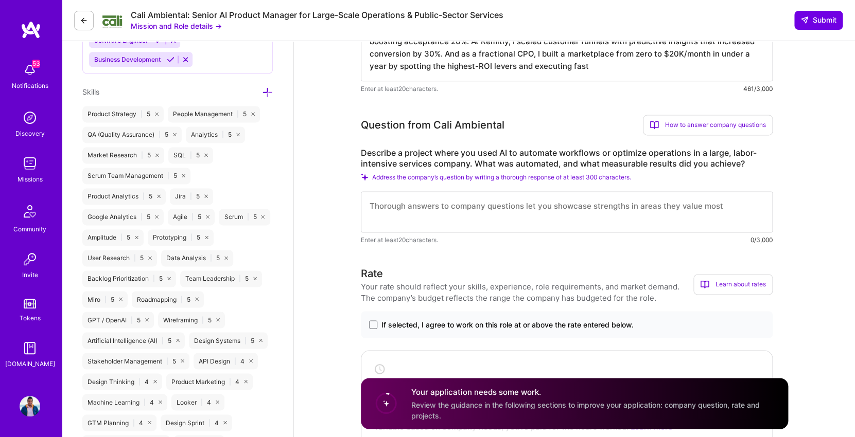
scroll to position [550, 0]
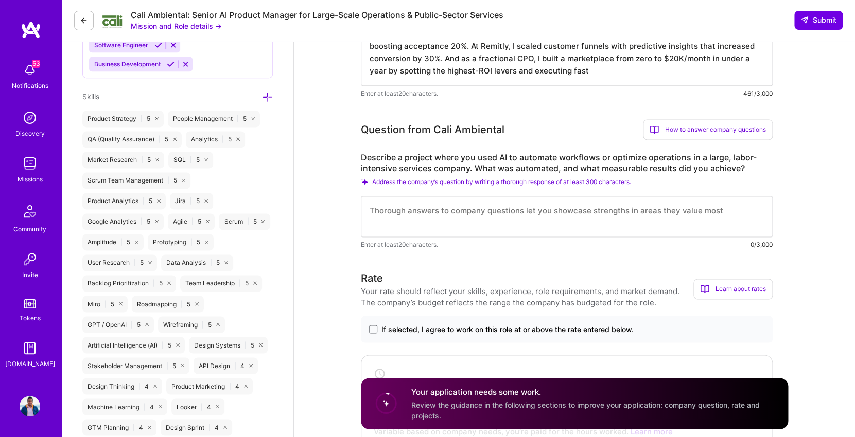
click at [606, 78] on textarea "I’ve spent my career turning complex, high-volume operations into streamlined, …" at bounding box center [567, 47] width 412 height 78
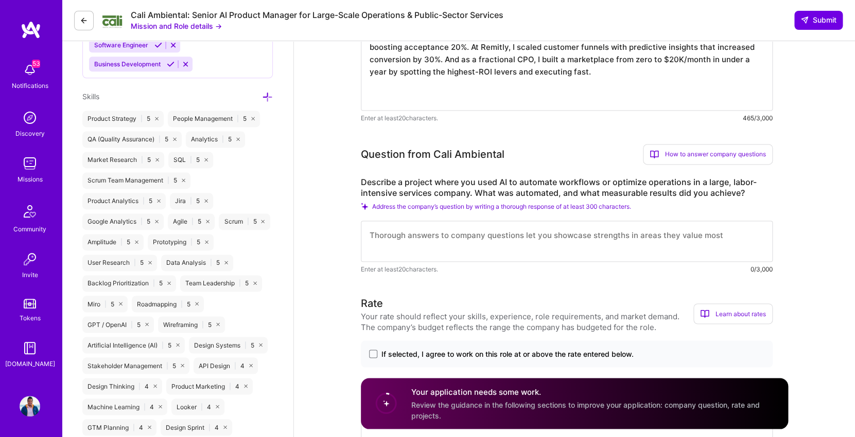
paste textarea "With an MBA plus an AI/ML certification"
paste textarea "I bridge strategy with execution, ensuring leaders get a clear AI roadmap, not …"
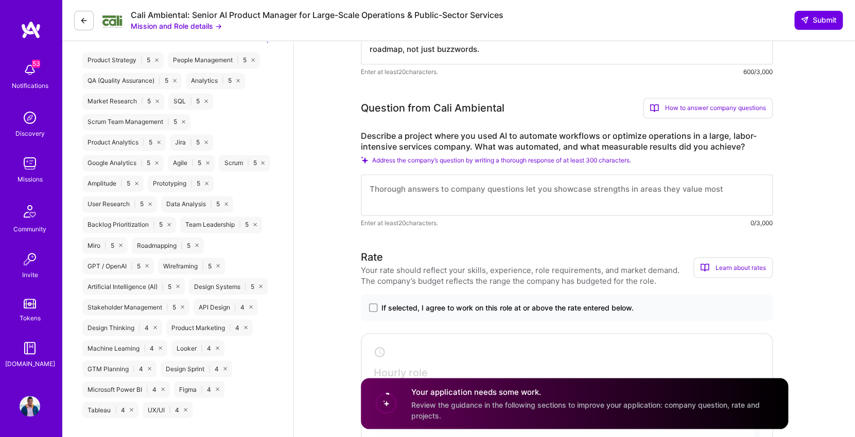
scroll to position [611, 0]
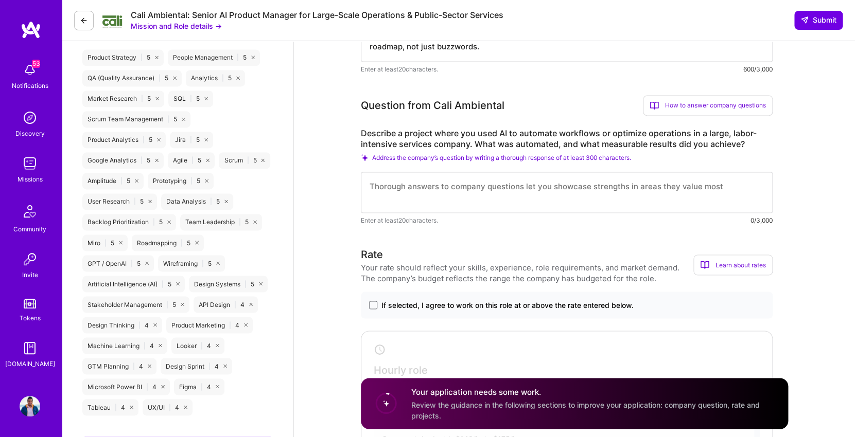
type textarea "I’ve spent my career turning complex, high-volume operations into streamlined, …"
click at [581, 205] on textarea at bounding box center [567, 192] width 412 height 41
click at [556, 135] on label "Describe a project where you used AI to automate workflows or optimize operatio…" at bounding box center [567, 139] width 412 height 22
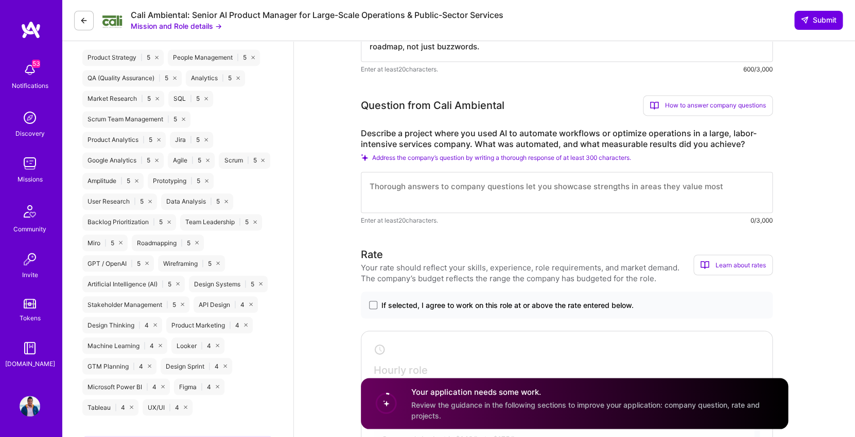
click at [616, 194] on textarea at bounding box center [567, 192] width 412 height 41
paste textarea "At PwC, I led the design and rollout of a machine learning product that automat…"
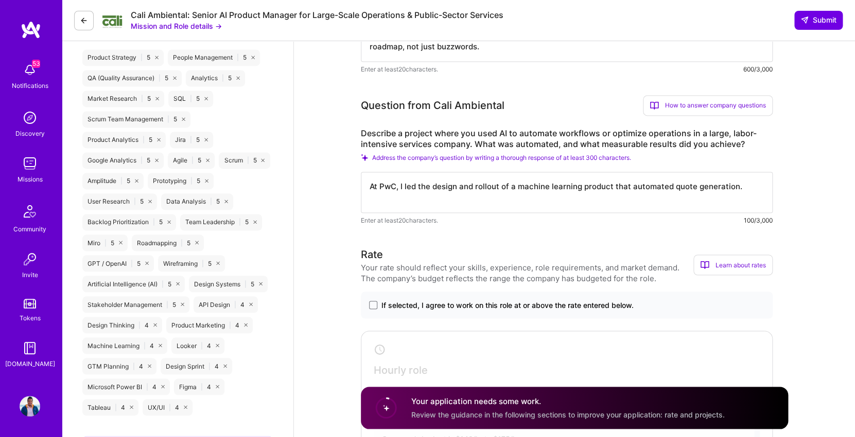
paste textarea "Before, sales teams spent hours manually preparing bids—slow, inconsistent, and…"
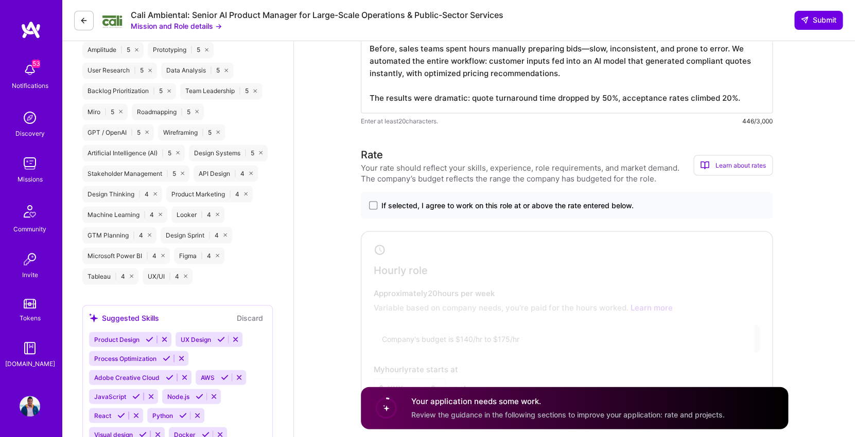
scroll to position [750, 0]
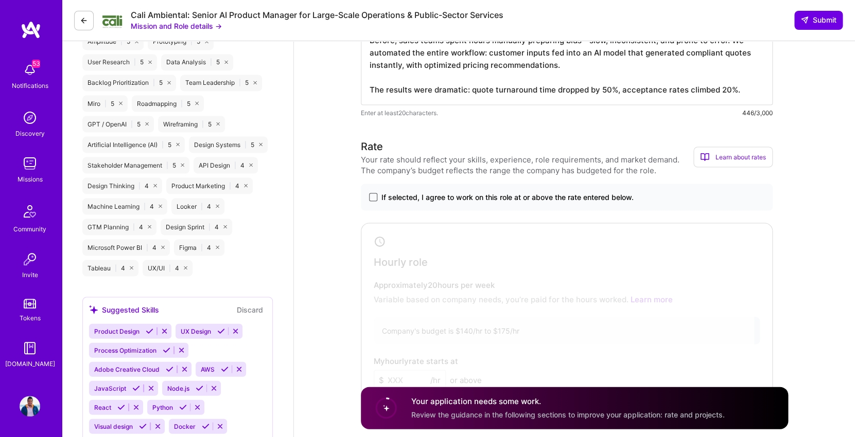
type textarea "At PwC, I led the design and rollout of a machine learning product that automat…"
click at [375, 201] on span at bounding box center [373, 197] width 8 height 8
click at [0, 0] on input "If selected, I agree to work on this role at or above the rate entered below." at bounding box center [0, 0] width 0 height 0
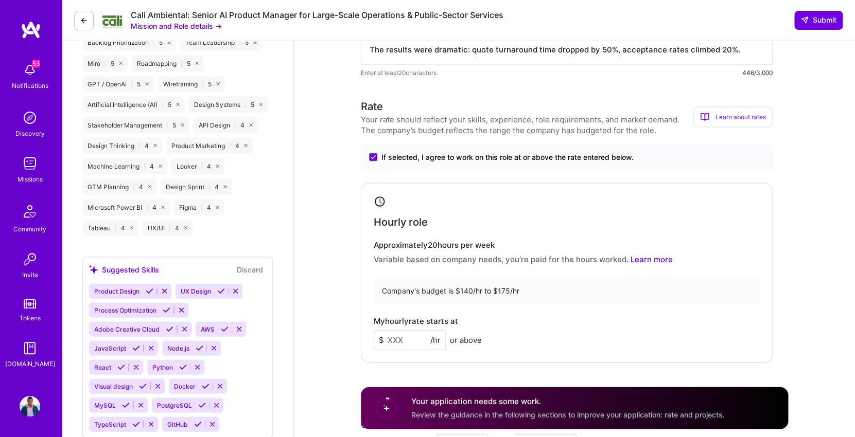
scroll to position [872, 0]
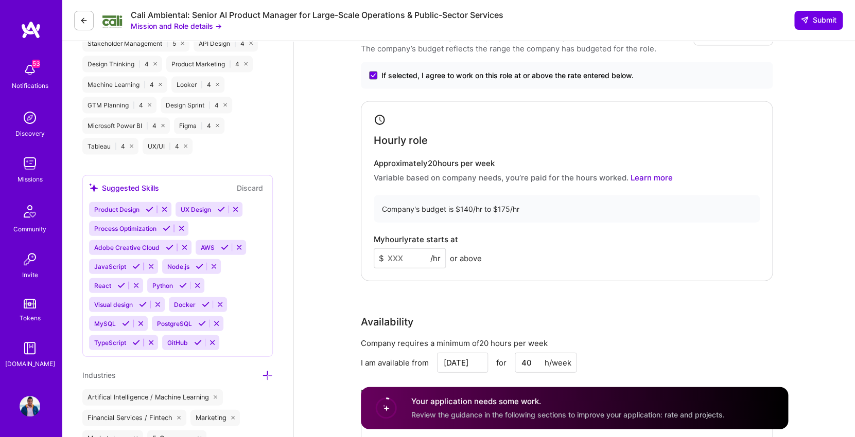
click at [396, 262] on input at bounding box center [410, 259] width 72 height 20
type input "99"
click at [524, 295] on div "Rate Your rate should reflect your skills, experience, role requirements, and m…" at bounding box center [574, 238] width 427 height 443
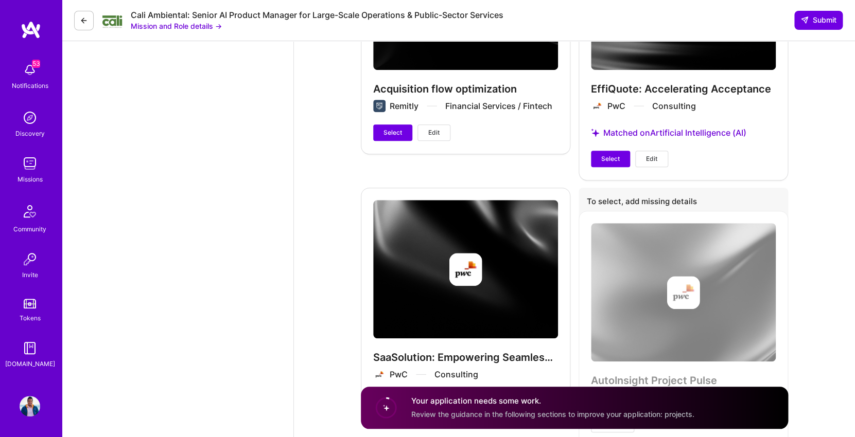
scroll to position [1821, 0]
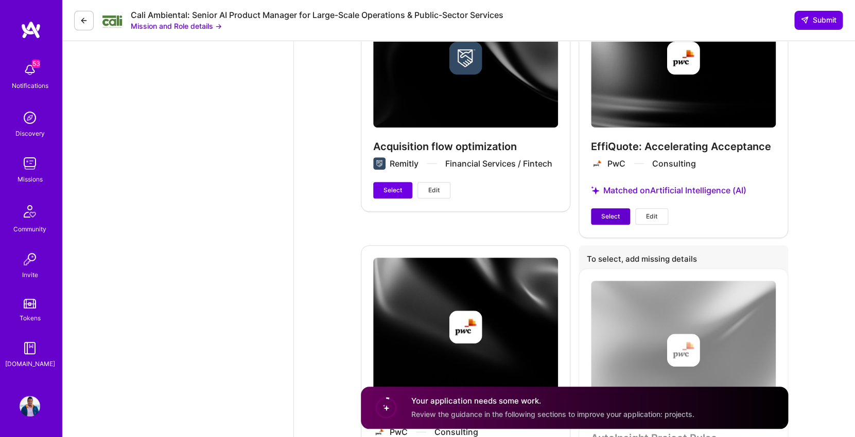
click at [621, 221] on button "Select" at bounding box center [610, 216] width 39 height 16
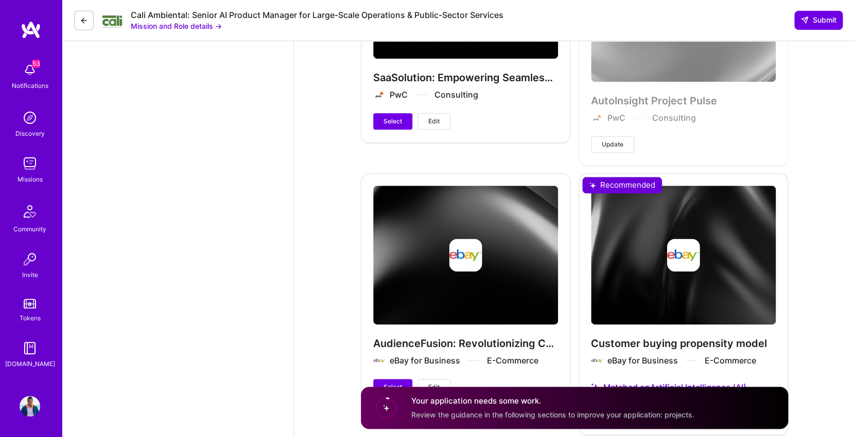
scroll to position [2222, 0]
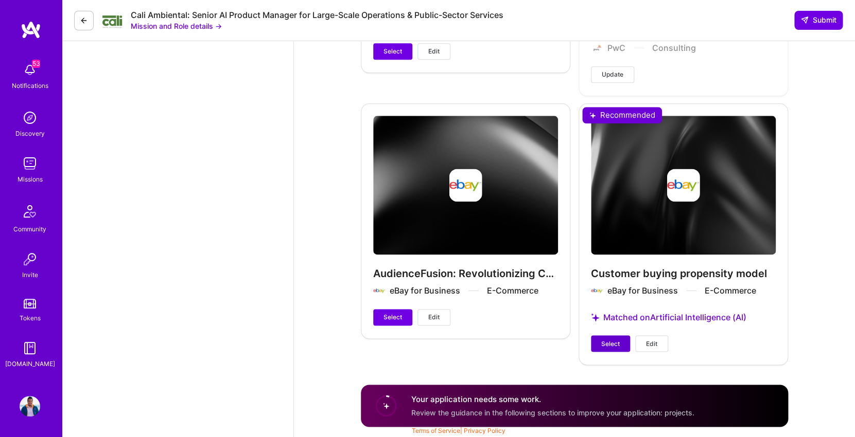
click at [622, 339] on button "Select" at bounding box center [610, 344] width 39 height 16
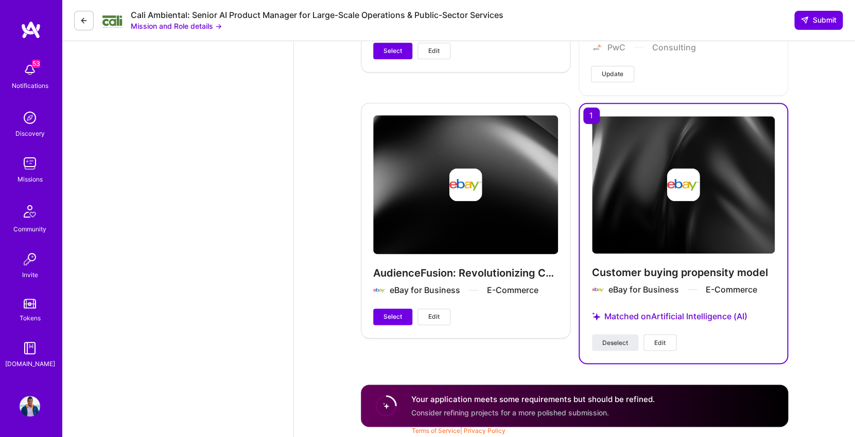
click at [547, 306] on div "AudienceFusion: Revolutionizing Campaign Architecture eBay for Business E-Comme…" at bounding box center [465, 220] width 209 height 234
click at [404, 322] on button "Select" at bounding box center [392, 317] width 39 height 16
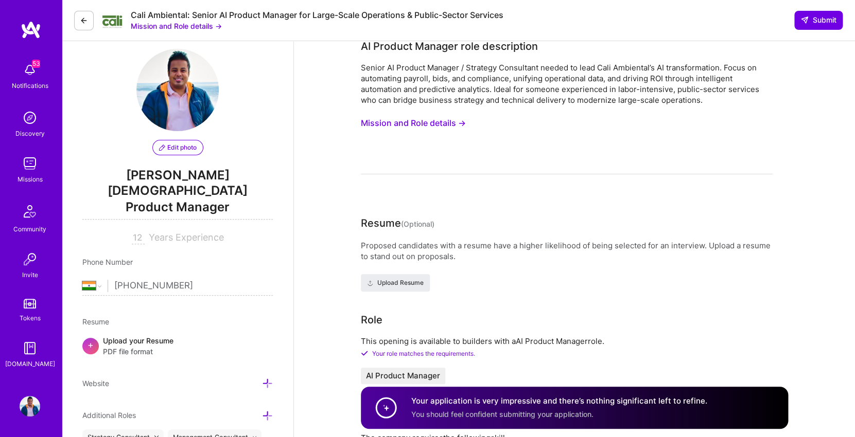
scroll to position [0, 0]
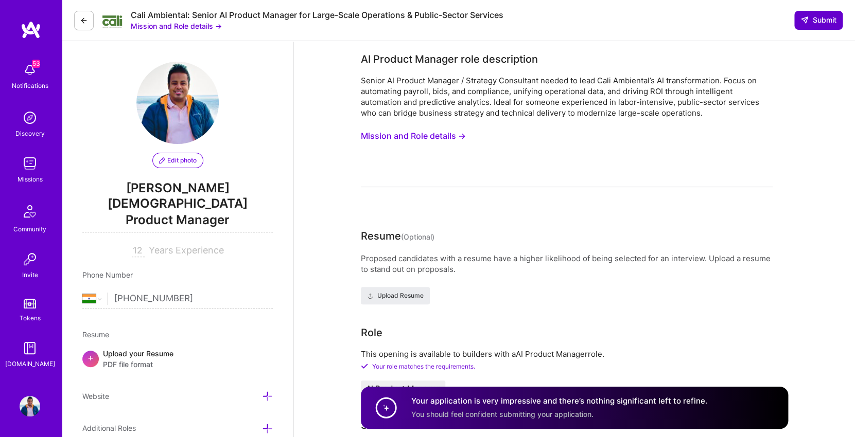
click at [819, 23] on span "Submit" at bounding box center [818, 20] width 36 height 10
